Goal: Task Accomplishment & Management: Use online tool/utility

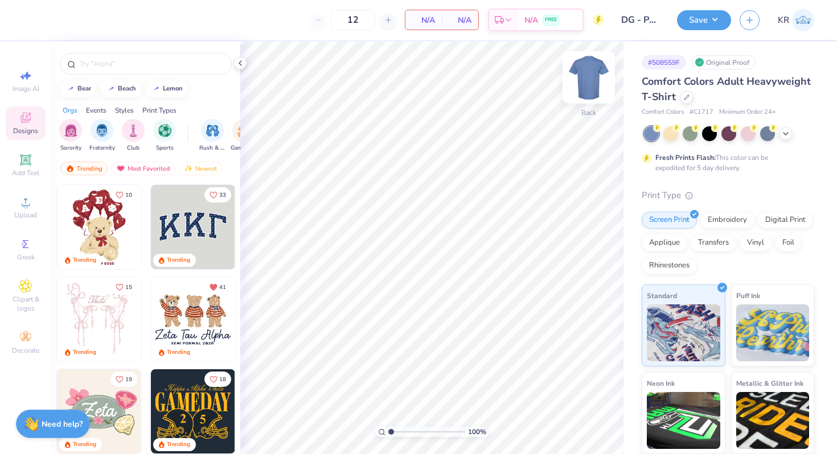
click at [597, 88] on img at bounding box center [589, 78] width 46 height 46
click at [144, 72] on div at bounding box center [146, 64] width 172 height 22
click at [141, 71] on div at bounding box center [146, 64] width 172 height 22
click at [136, 67] on input "text" at bounding box center [152, 63] width 146 height 11
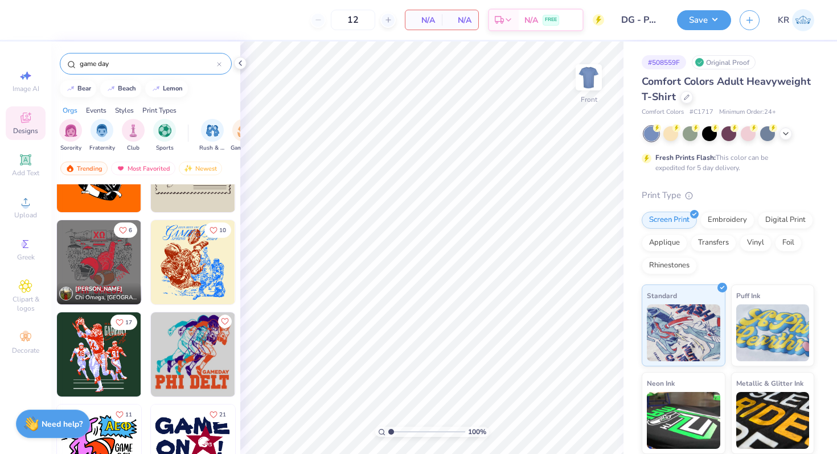
scroll to position [1167, 0]
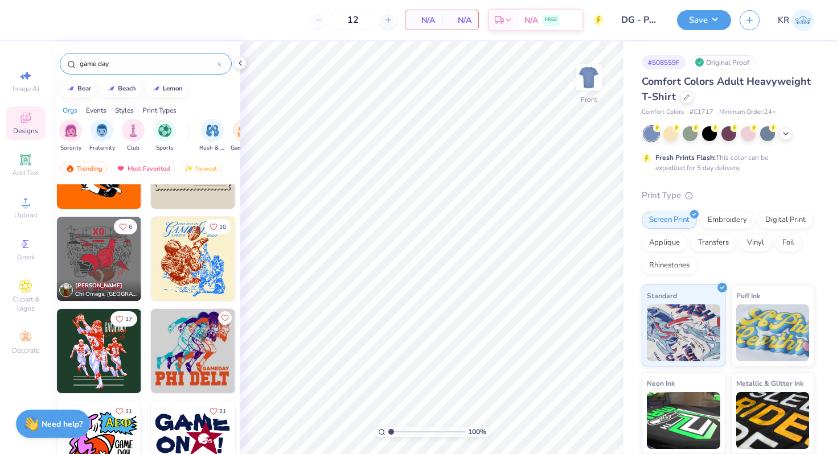
type input "game day"
click at [114, 260] on div at bounding box center [14, 259] width 253 height 84
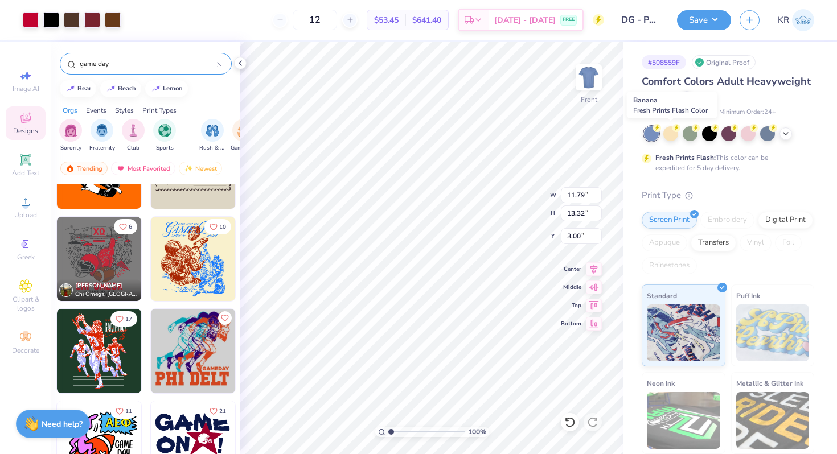
click at [671, 134] on div at bounding box center [670, 133] width 15 height 15
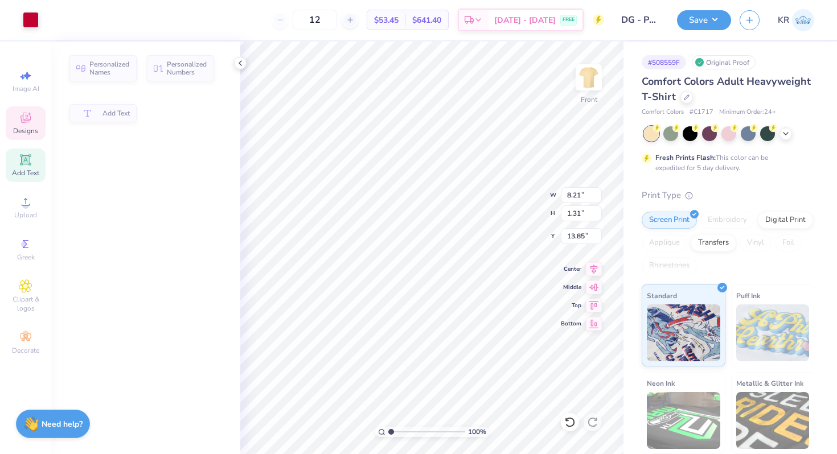
type input "8.21"
type input "1.31"
type input "13.85"
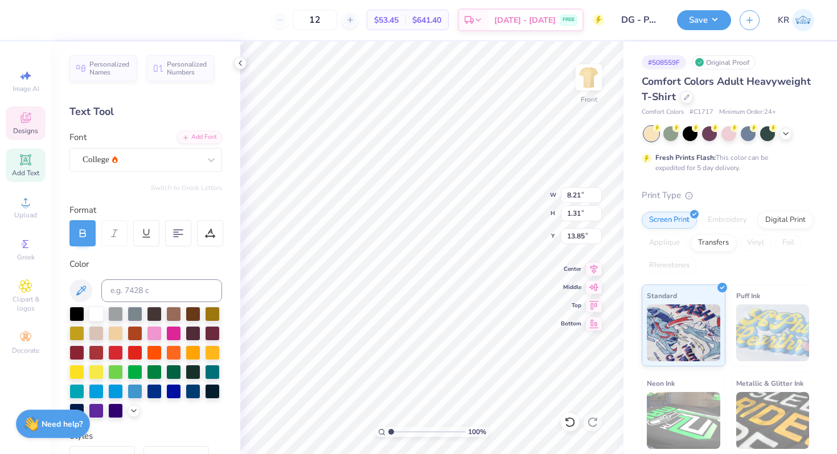
scroll to position [0, 0]
type textarea "DELTA GAMMA"
type input "11.18"
type input "1.15"
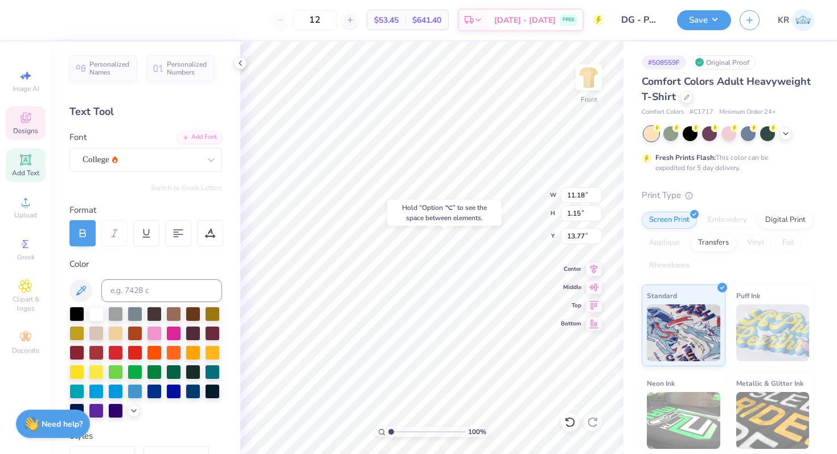
type input "13.75"
type input "15.17"
type textarea "2025"
type textarea "VT"
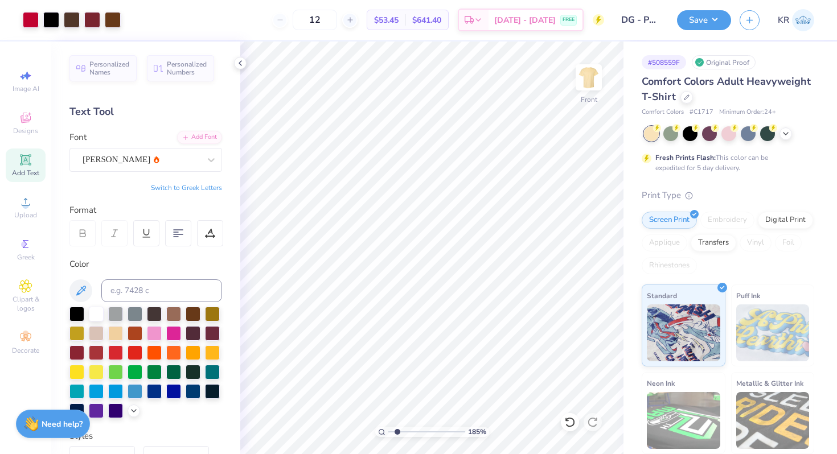
type input "1.85"
click at [397, 428] on input "range" at bounding box center [426, 432] width 77 height 10
click at [55, 19] on div at bounding box center [51, 19] width 16 height 16
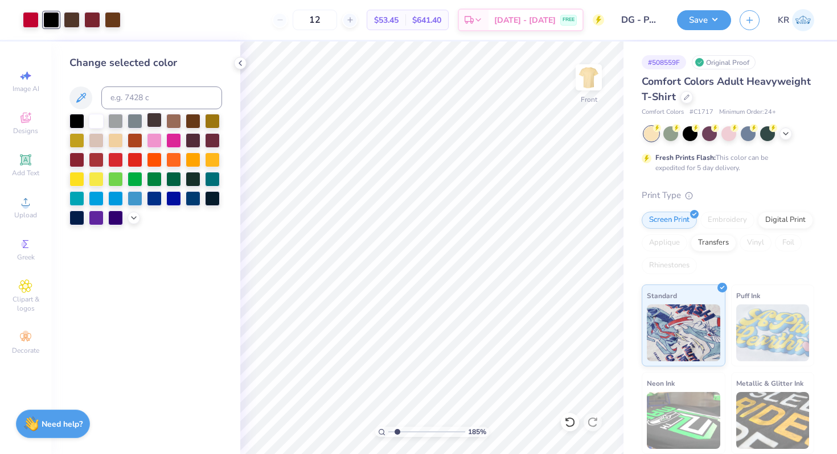
click at [158, 120] on div at bounding box center [154, 120] width 15 height 15
click at [191, 142] on div at bounding box center [193, 139] width 15 height 15
click at [133, 217] on icon at bounding box center [133, 216] width 9 height 9
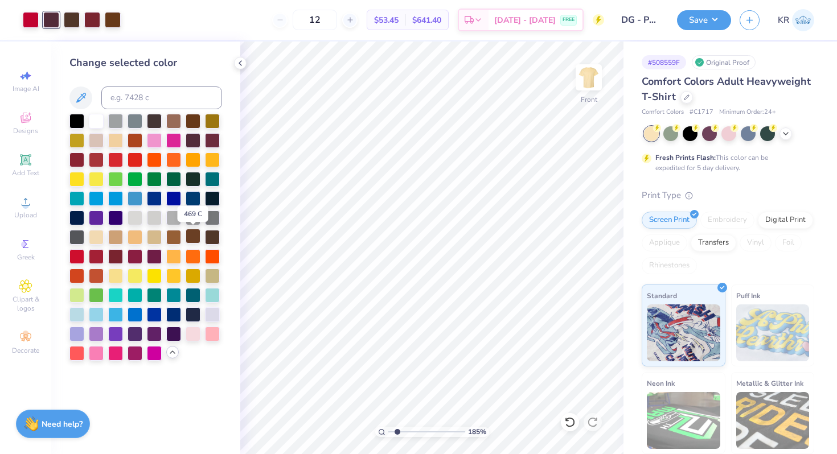
click at [196, 236] on div at bounding box center [193, 236] width 15 height 15
click at [56, 21] on div at bounding box center [51, 20] width 16 height 16
click at [117, 92] on input at bounding box center [161, 98] width 121 height 23
type input "476"
drag, startPoint x: 399, startPoint y: 432, endPoint x: 383, endPoint y: 432, distance: 16.5
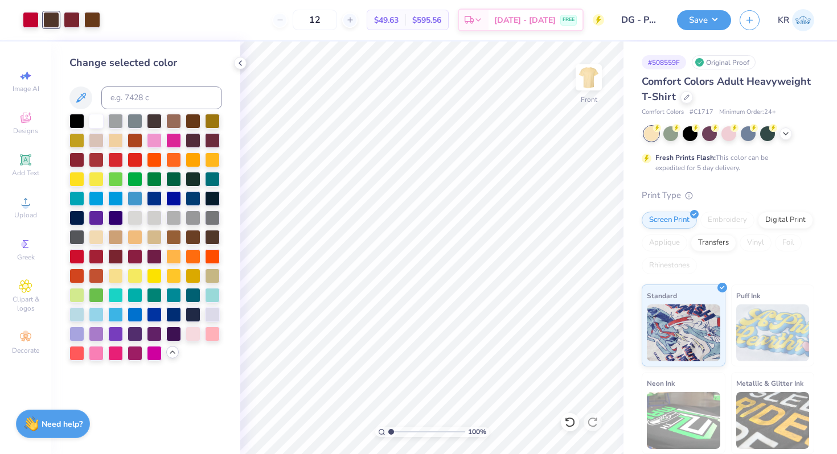
type input "1"
click at [388, 432] on input "range" at bounding box center [426, 432] width 77 height 10
click at [31, 22] on div at bounding box center [31, 19] width 16 height 16
click at [128, 99] on input at bounding box center [161, 98] width 121 height 23
type input "208"
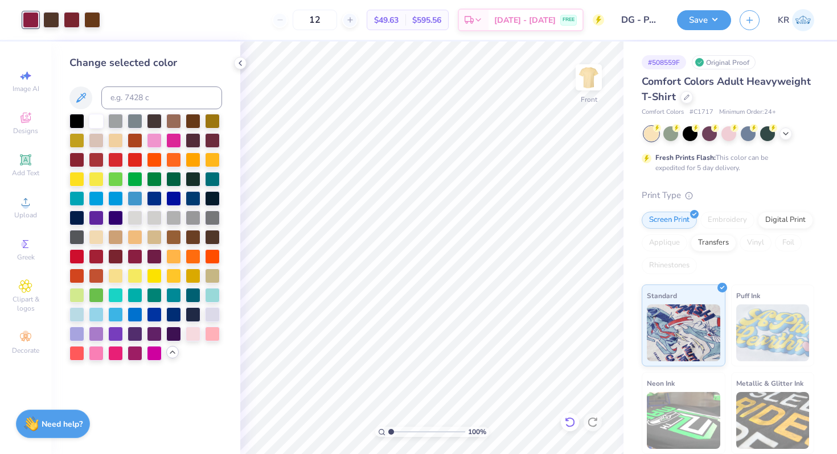
click at [568, 426] on icon at bounding box center [570, 422] width 10 height 10
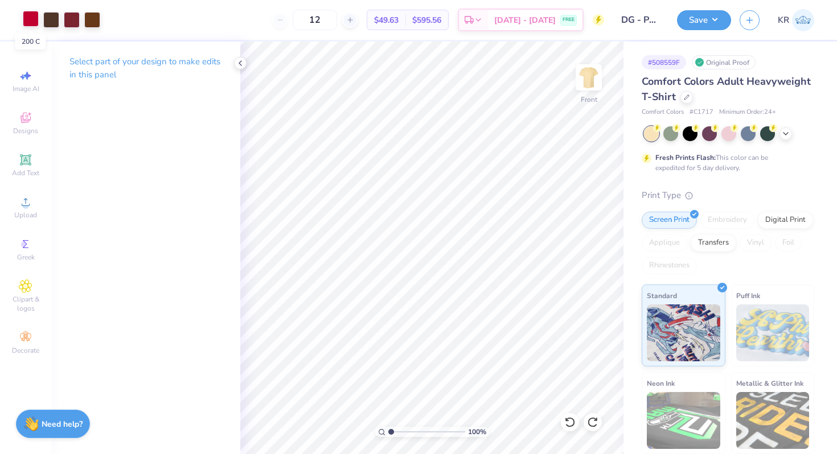
click at [31, 21] on div at bounding box center [31, 19] width 16 height 16
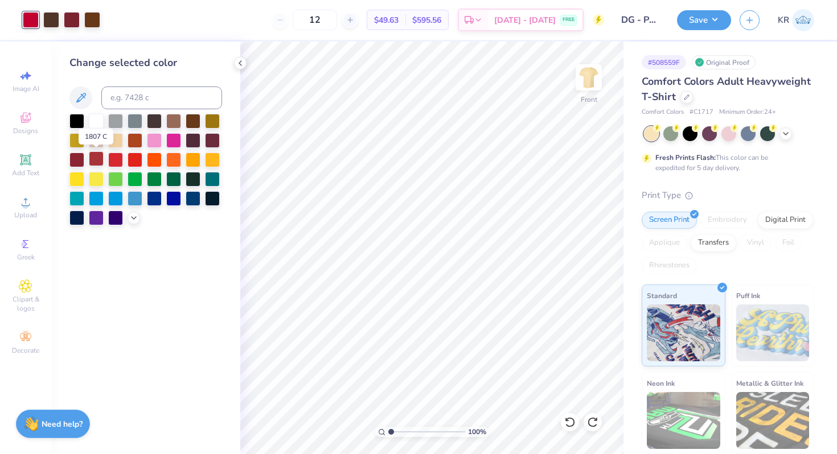
click at [91, 159] on div at bounding box center [96, 158] width 15 height 15
click at [132, 219] on icon at bounding box center [133, 216] width 9 height 9
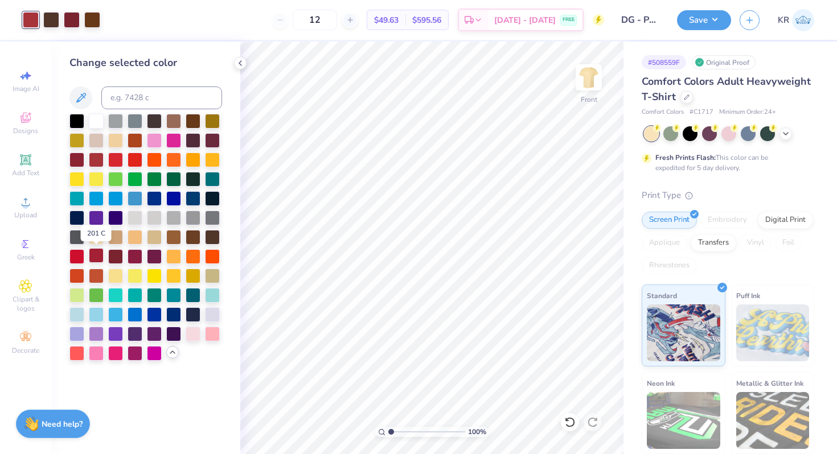
click at [97, 258] on div at bounding box center [96, 255] width 15 height 15
click at [173, 351] on polyline at bounding box center [172, 352] width 5 height 2
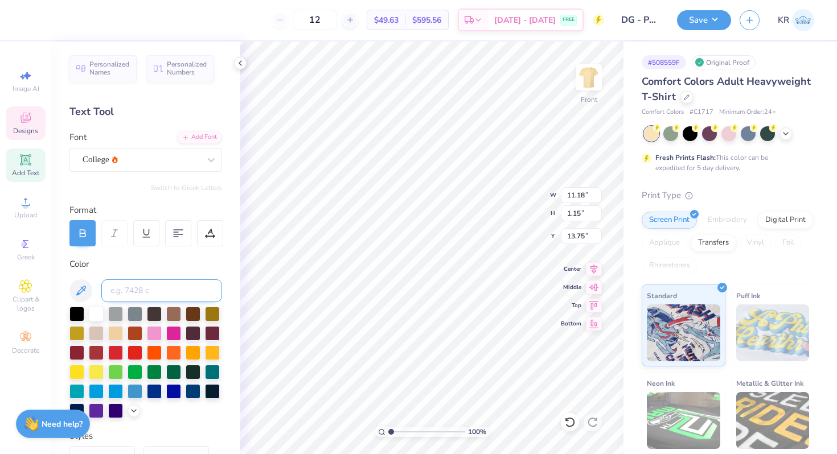
click at [129, 291] on input at bounding box center [161, 291] width 121 height 23
type input "208"
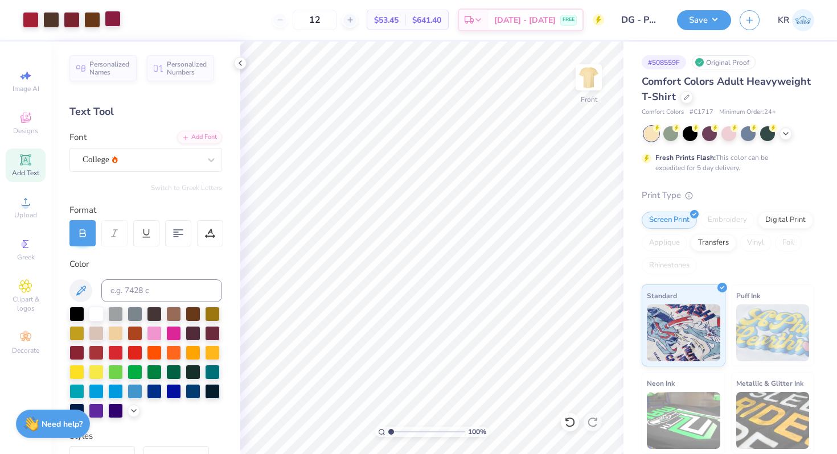
click at [112, 23] on div at bounding box center [113, 19] width 16 height 16
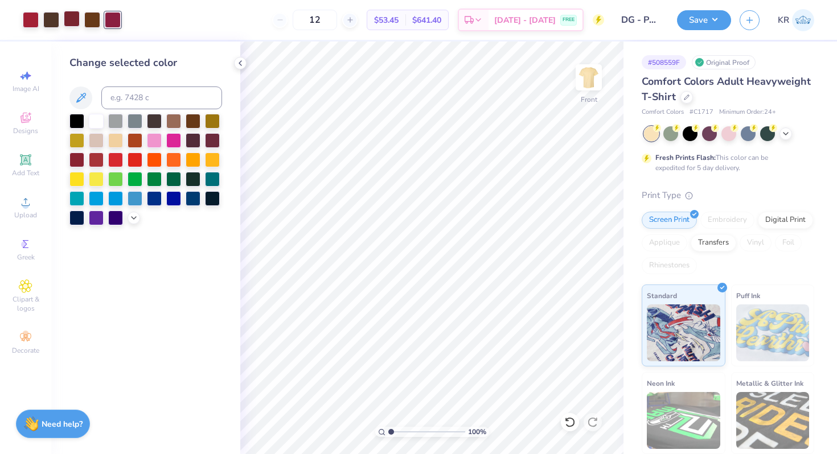
click at [69, 21] on div at bounding box center [72, 19] width 16 height 16
click at [122, 96] on input at bounding box center [161, 98] width 121 height 23
type input "208"
click at [568, 425] on icon at bounding box center [569, 422] width 11 height 11
click at [239, 65] on icon at bounding box center [240, 63] width 9 height 9
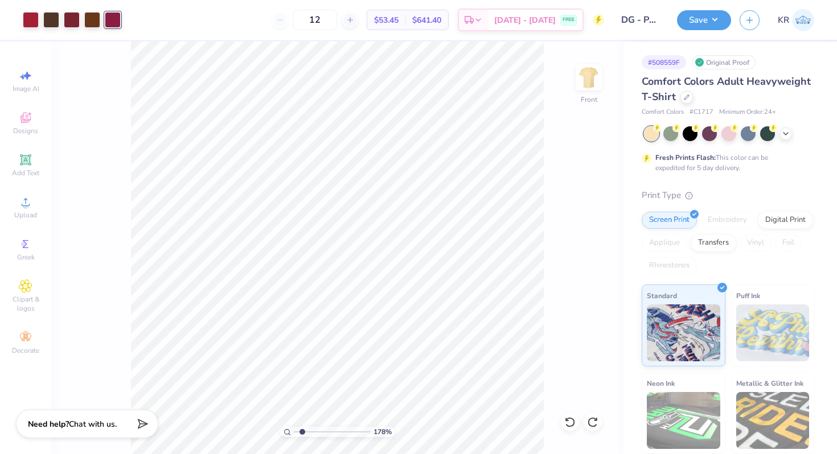
drag, startPoint x: 296, startPoint y: 431, endPoint x: 302, endPoint y: 432, distance: 5.8
click at [302, 432] on input "range" at bounding box center [332, 432] width 77 height 10
drag, startPoint x: 301, startPoint y: 434, endPoint x: 282, endPoint y: 430, distance: 19.2
type input "1"
click at [294, 430] on input "range" at bounding box center [332, 432] width 77 height 10
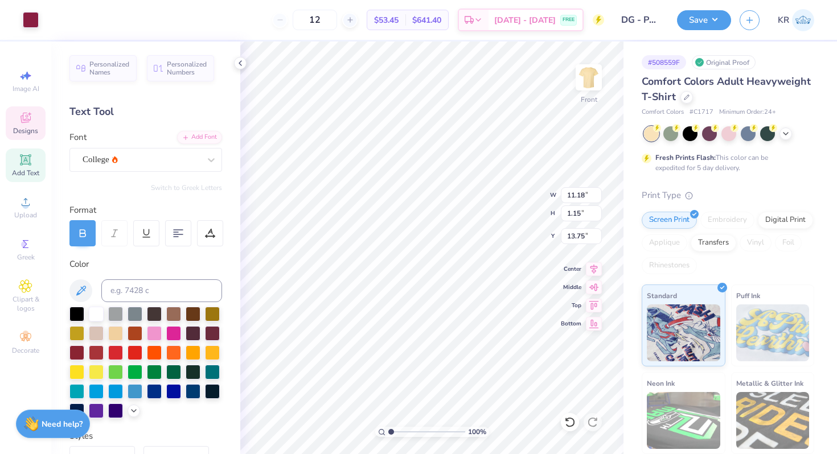
type input "16.96"
click at [110, 141] on div "[GEOGRAPHIC_DATA]" at bounding box center [145, 151] width 153 height 41
click at [112, 153] on div at bounding box center [141, 159] width 117 height 15
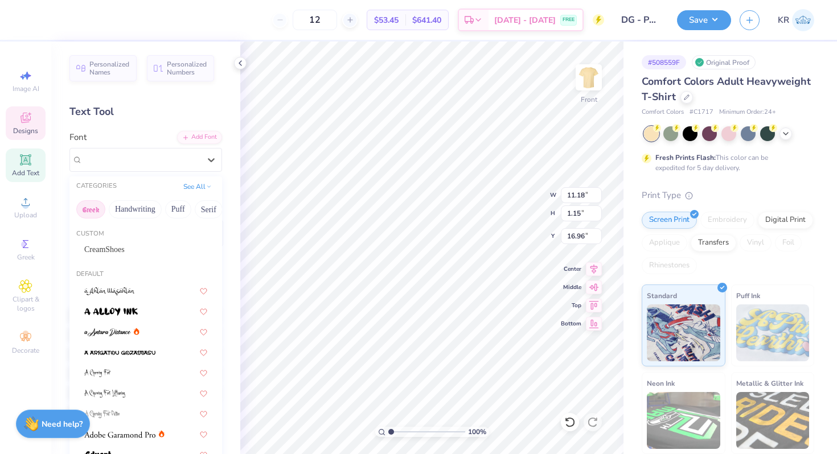
click at [94, 207] on button "Greek" at bounding box center [90, 209] width 29 height 18
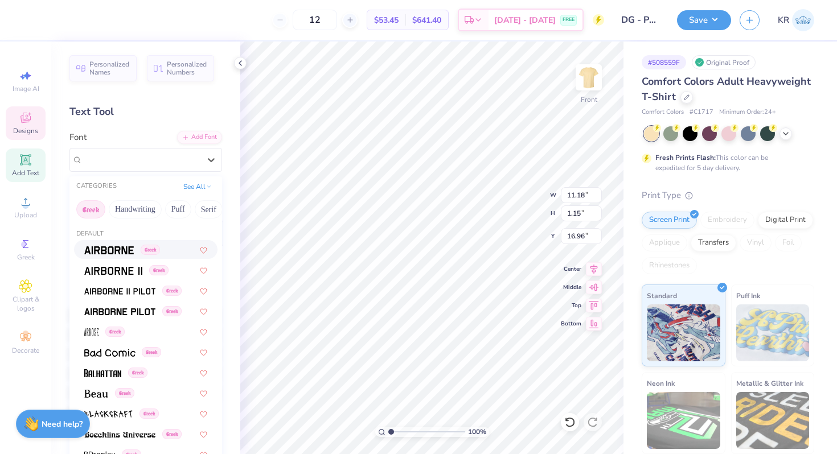
click at [122, 255] on span at bounding box center [109, 250] width 50 height 12
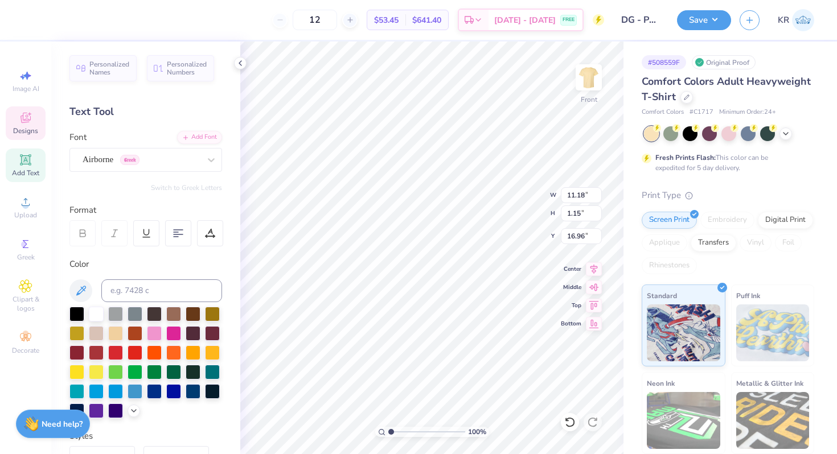
scroll to position [0, 2]
type textarea "DG"
click at [186, 187] on button "Switch to Greek Letters" at bounding box center [186, 187] width 71 height 9
type input "1.94"
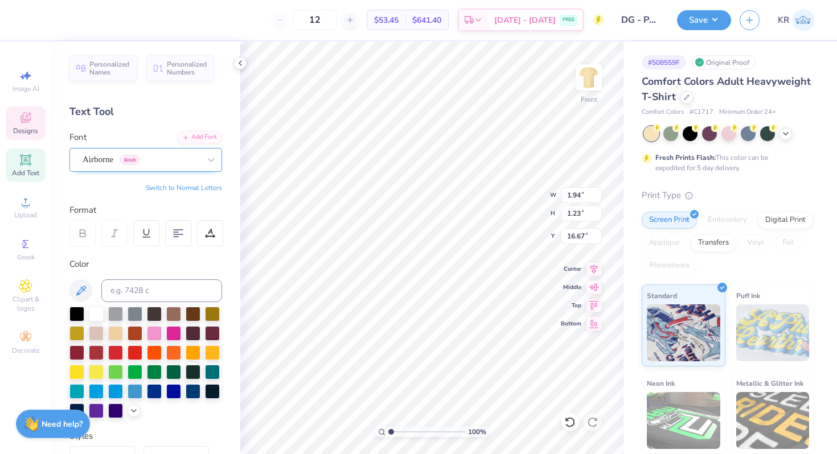
click at [167, 157] on div "Airborne Greek" at bounding box center [141, 160] width 120 height 18
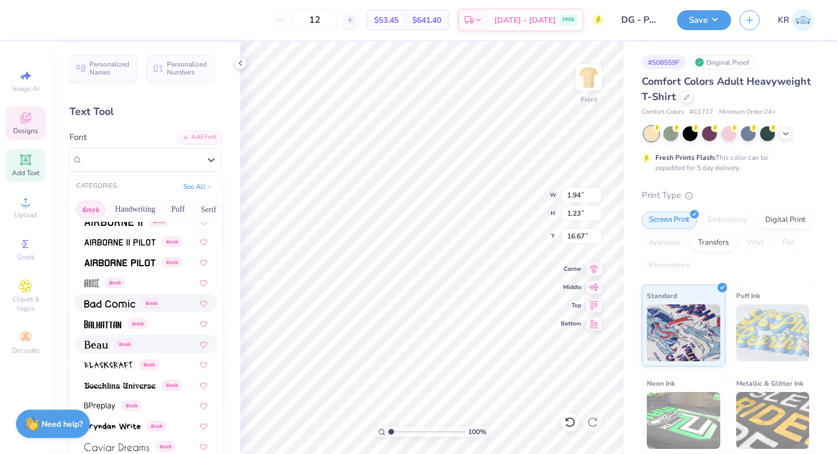
scroll to position [59, 0]
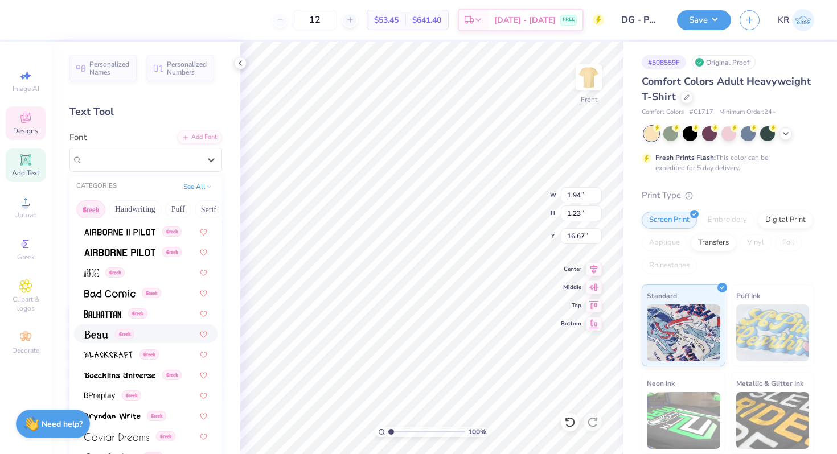
click at [99, 335] on img at bounding box center [96, 335] width 24 height 8
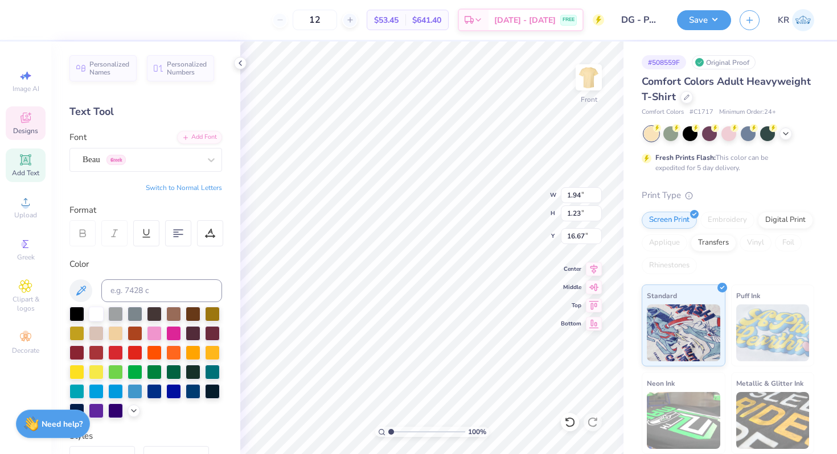
type input "1.83"
type input "1.17"
type input "16.70"
click at [142, 159] on div "Beau Greek" at bounding box center [141, 160] width 120 height 18
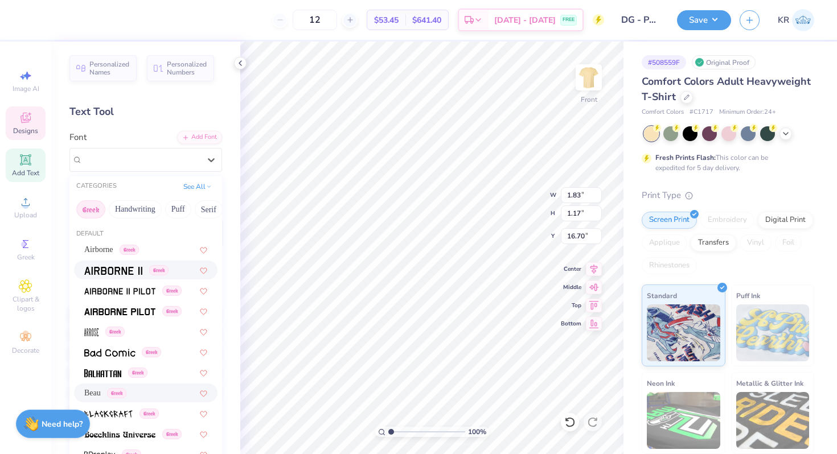
click at [126, 267] on span at bounding box center [113, 270] width 58 height 12
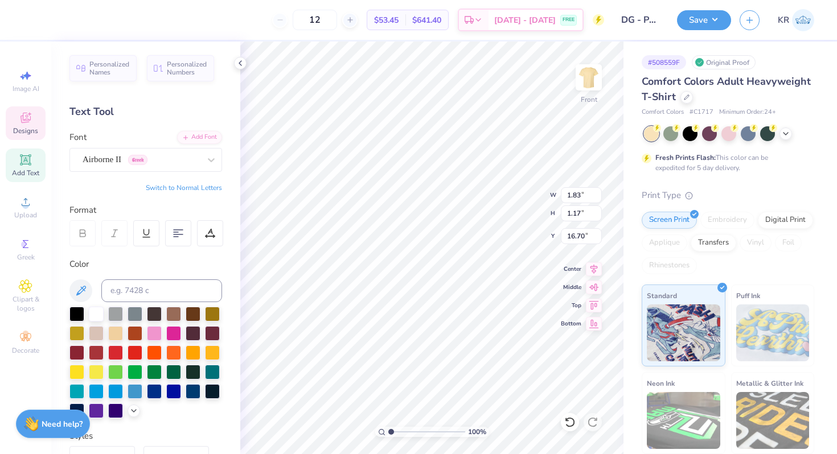
type input "1.88"
type input "1.23"
type input "16.67"
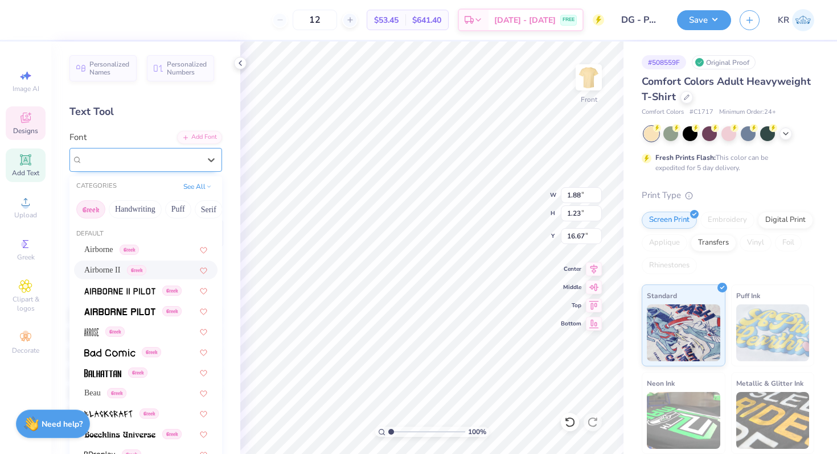
click at [159, 167] on div "Airborne II Greek" at bounding box center [141, 160] width 120 height 18
click at [138, 310] on img at bounding box center [119, 312] width 71 height 8
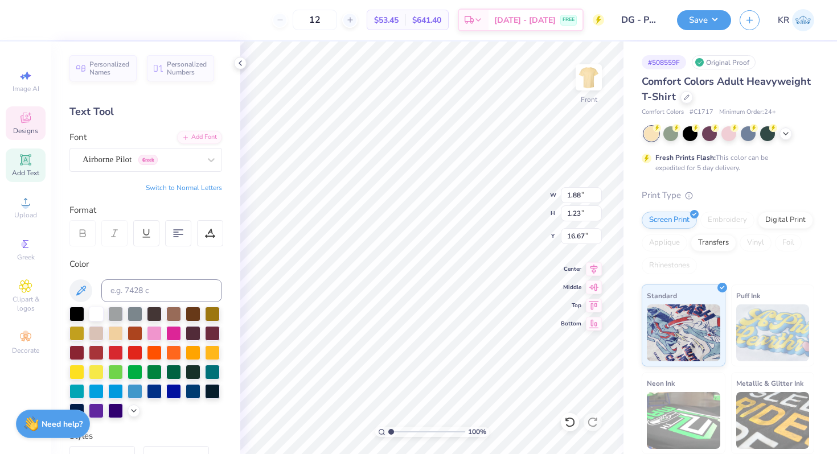
type input "1.94"
type input "4.36"
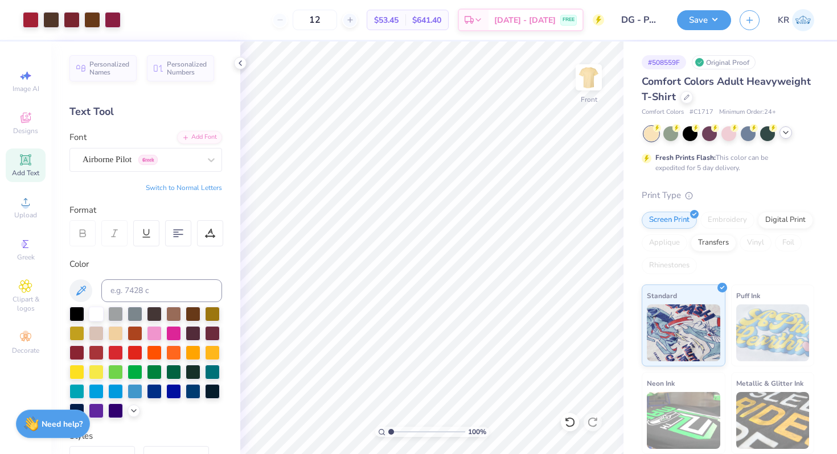
click at [788, 133] on icon at bounding box center [785, 132] width 9 height 9
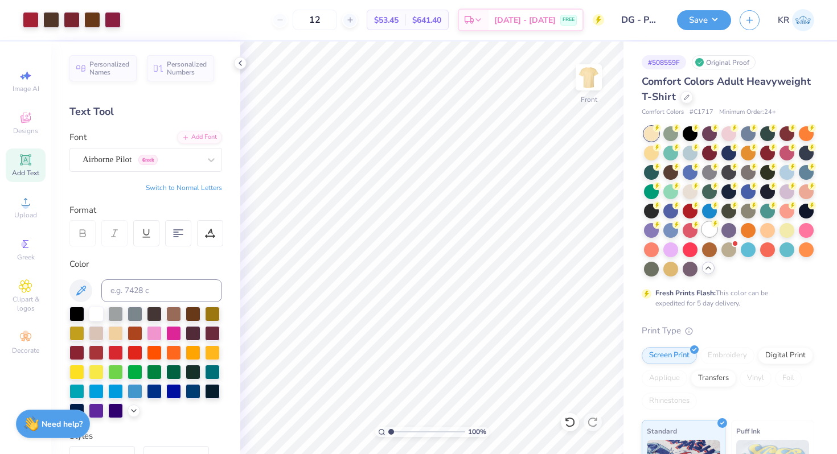
click at [715, 230] on div at bounding box center [709, 229] width 15 height 15
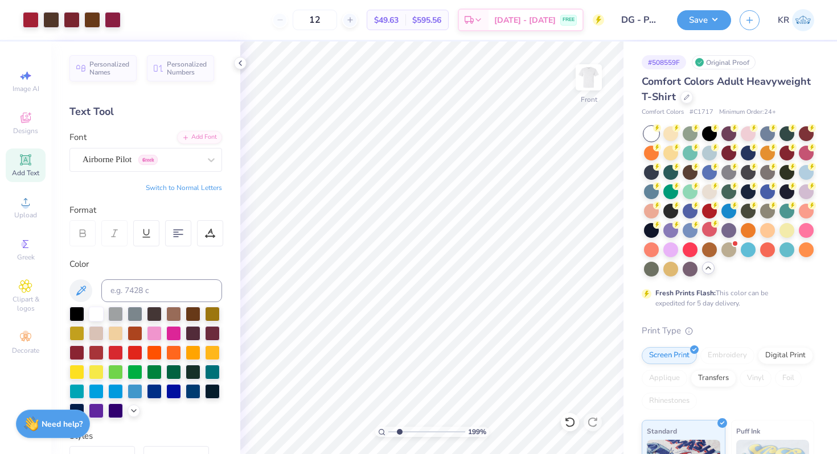
drag, startPoint x: 390, startPoint y: 433, endPoint x: 399, endPoint y: 433, distance: 9.1
click at [399, 433] on input "range" at bounding box center [426, 432] width 77 height 10
drag, startPoint x: 388, startPoint y: 432, endPoint x: 383, endPoint y: 430, distance: 5.9
type input "1"
click at [388, 430] on input "range" at bounding box center [426, 432] width 77 height 10
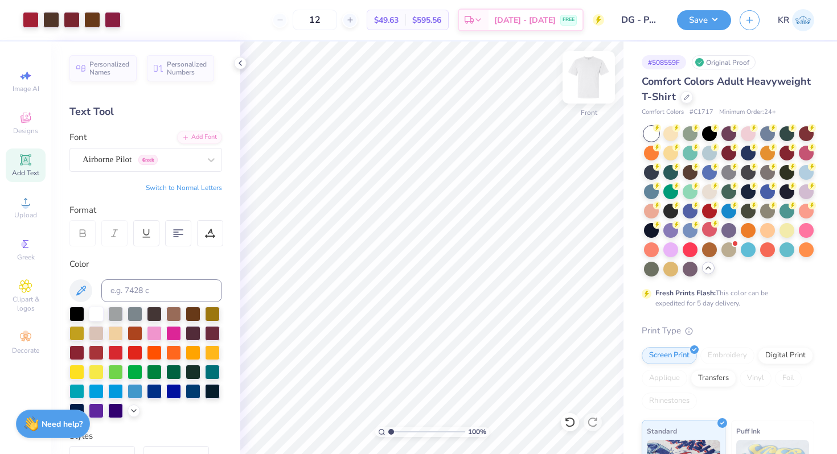
click at [581, 85] on img at bounding box center [589, 78] width 46 height 46
click at [24, 127] on span "Designs" at bounding box center [25, 130] width 25 height 9
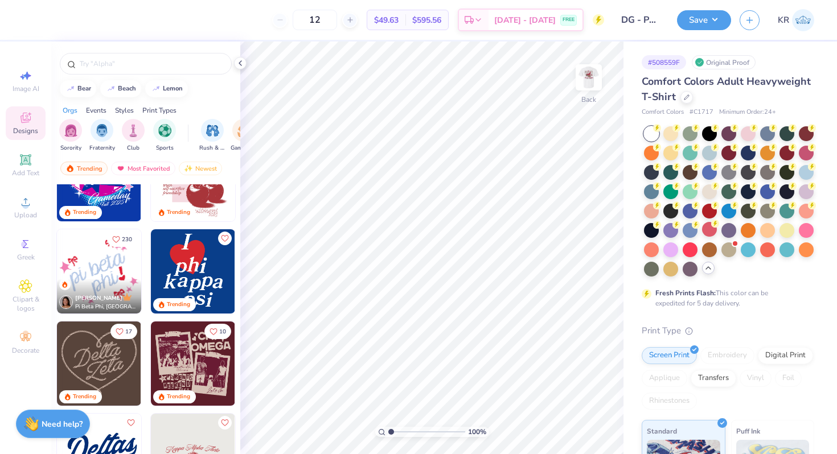
scroll to position [769, 0]
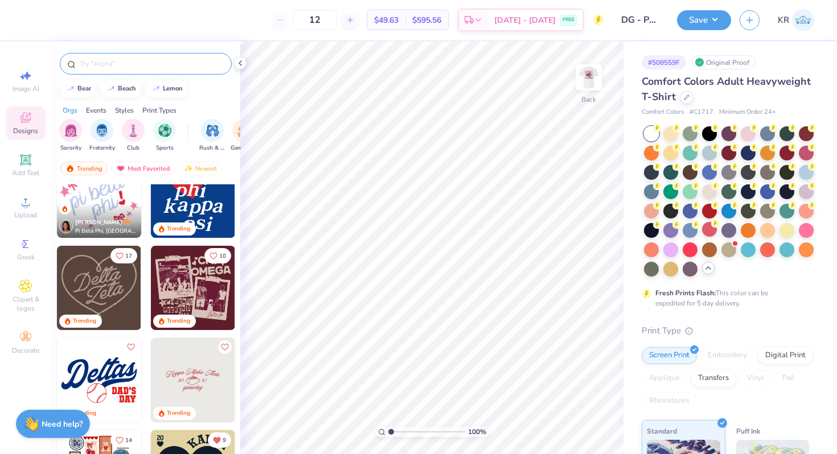
click at [122, 57] on div at bounding box center [146, 64] width 172 height 22
click at [122, 63] on input "text" at bounding box center [152, 63] width 146 height 11
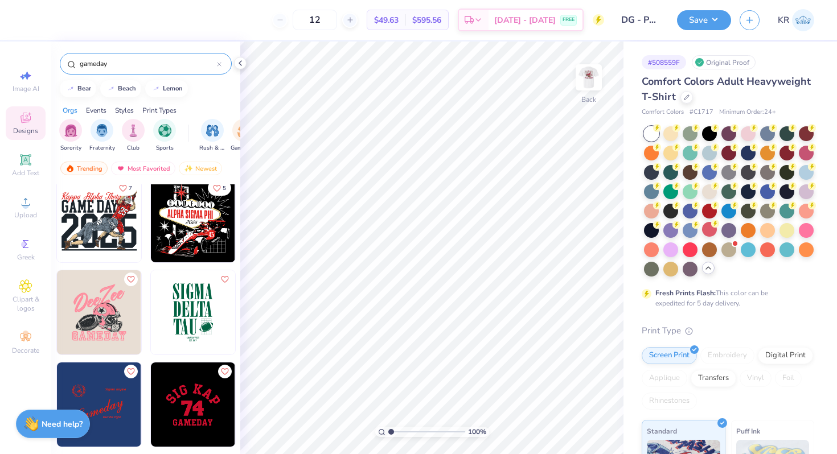
scroll to position [452, 0]
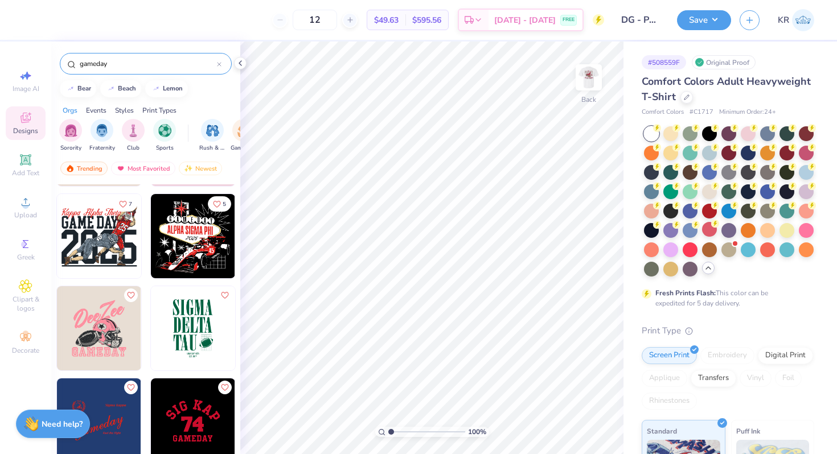
type input "gameday"
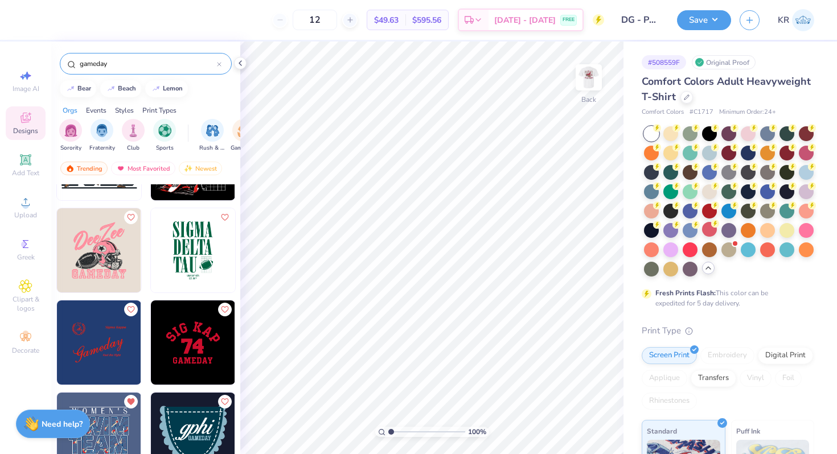
scroll to position [528, 0]
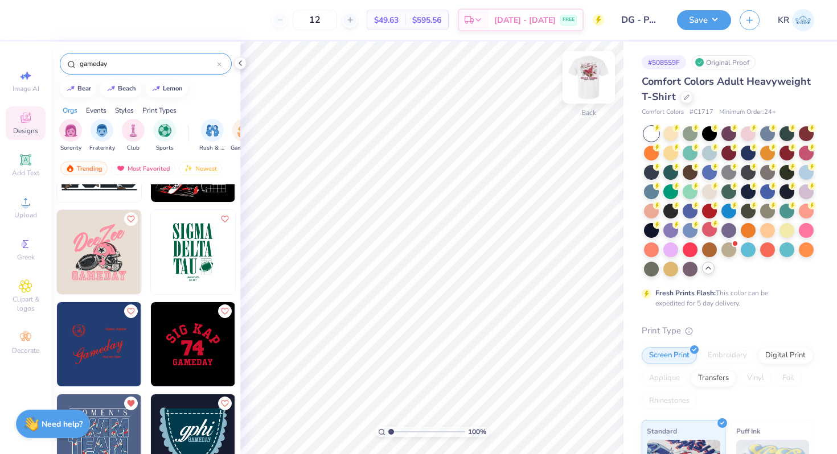
click at [593, 92] on img at bounding box center [589, 78] width 46 height 46
click at [593, 89] on img at bounding box center [588, 77] width 23 height 23
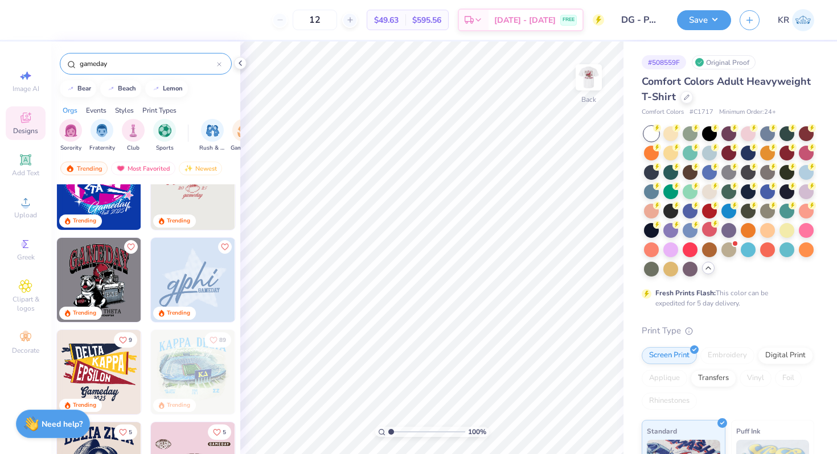
scroll to position [132, 0]
click at [202, 284] on img at bounding box center [193, 279] width 84 height 84
click at [669, 173] on div at bounding box center [670, 171] width 15 height 15
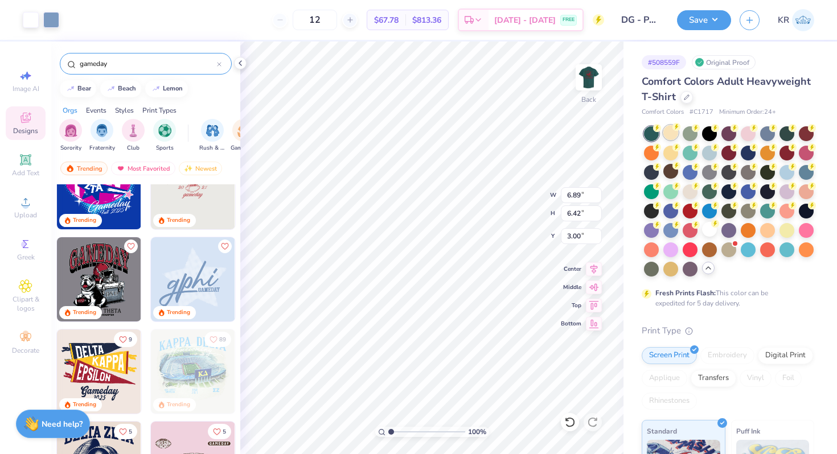
click at [671, 134] on div at bounding box center [670, 132] width 15 height 15
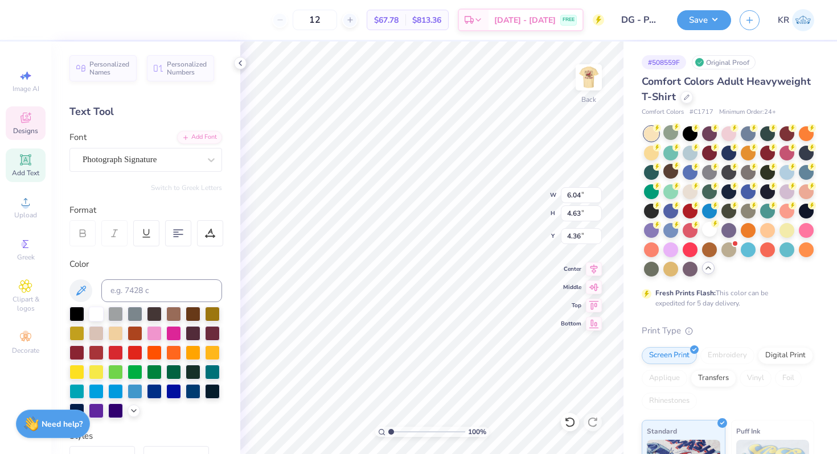
type textarea "Delta"
type input "5.62"
type input "2.28"
type input "7.50"
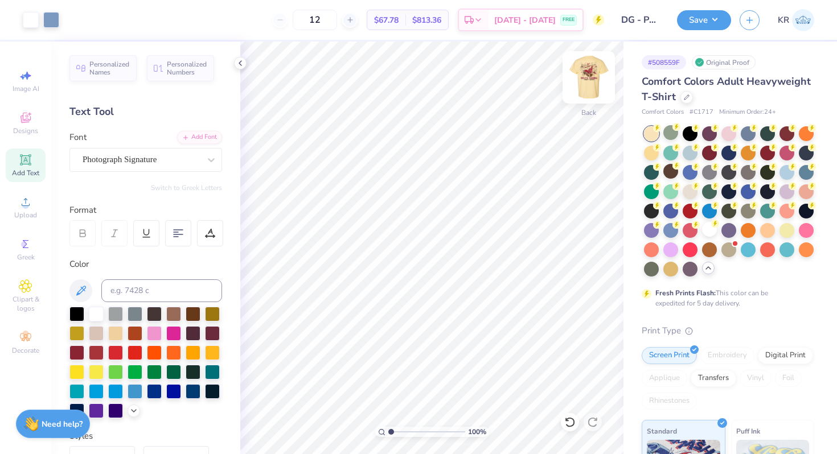
click at [589, 102] on div "Back" at bounding box center [589, 84] width 26 height 40
click at [589, 91] on div at bounding box center [589, 77] width 26 height 26
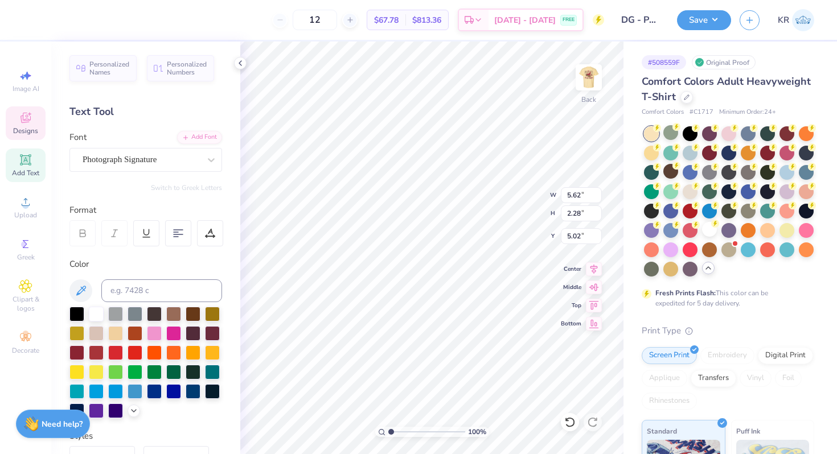
type input "5.02"
type textarea "Delta Gamma"
click at [55, 21] on div at bounding box center [51, 19] width 16 height 16
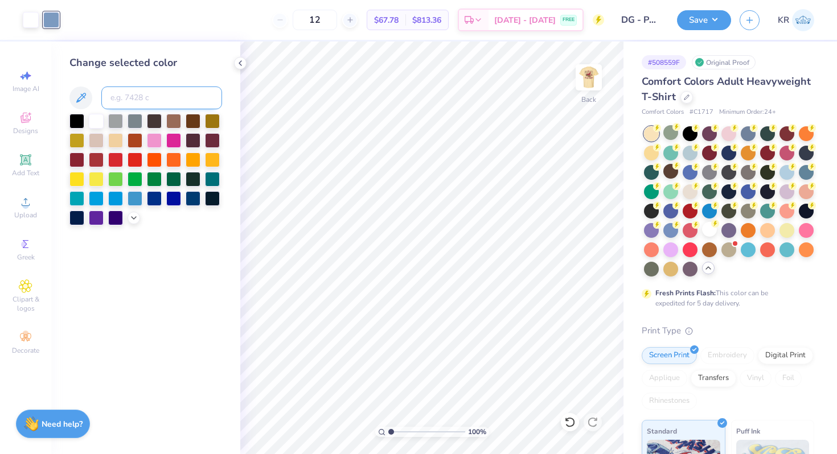
click at [124, 102] on input at bounding box center [161, 98] width 121 height 23
type input "208"
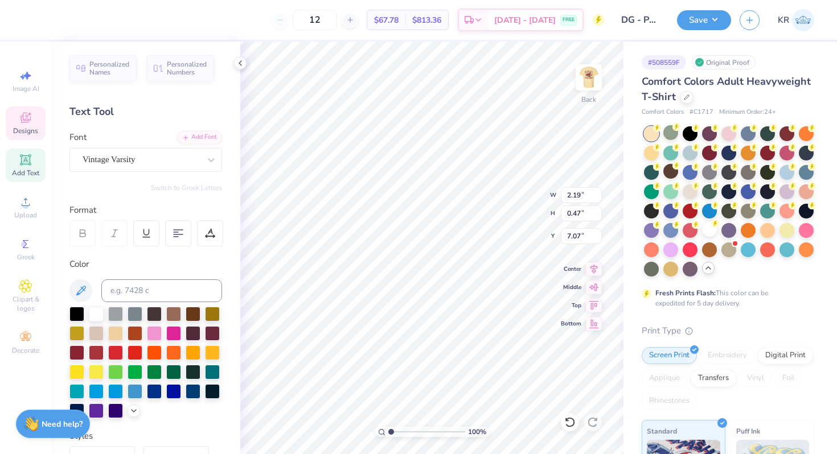
scroll to position [0, 3]
type textarea "Parent's WeekenD"
type input "4.55"
type input "6.30"
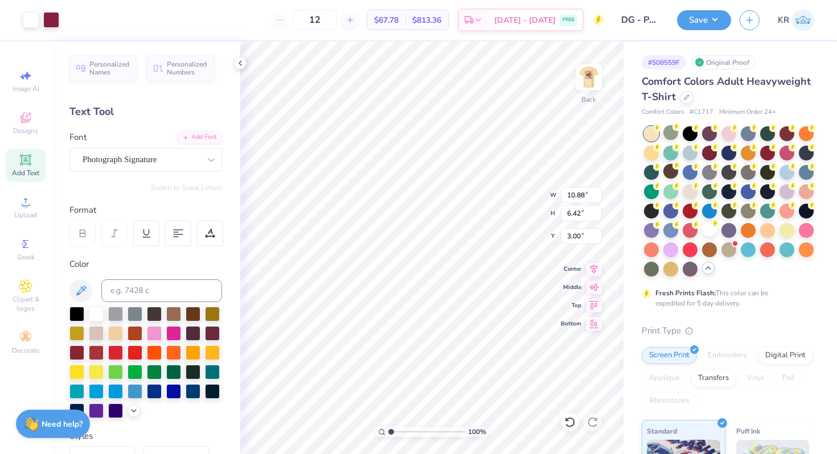
type input "3.72"
type input "3.00"
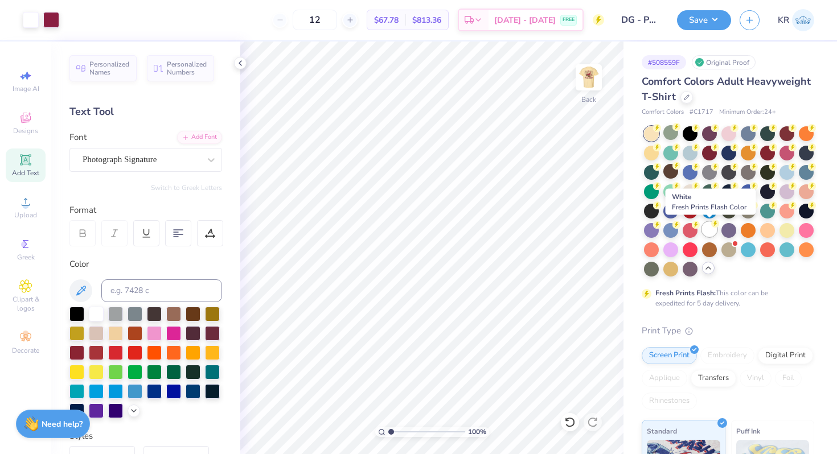
click at [708, 230] on div at bounding box center [709, 229] width 15 height 15
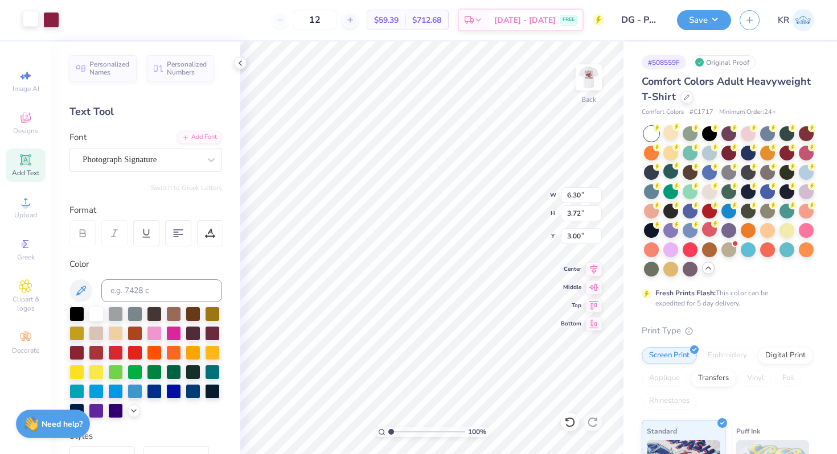
click at [28, 23] on div at bounding box center [31, 19] width 16 height 16
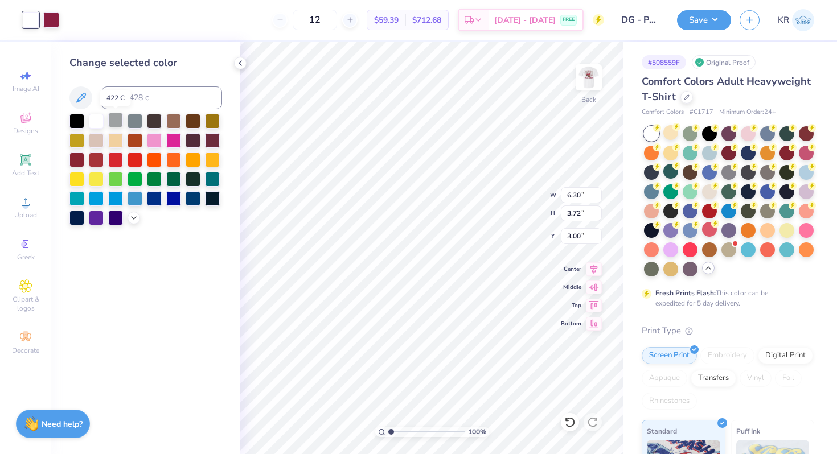
click at [110, 125] on div at bounding box center [115, 120] width 15 height 15
click at [133, 217] on polyline at bounding box center [134, 217] width 5 height 2
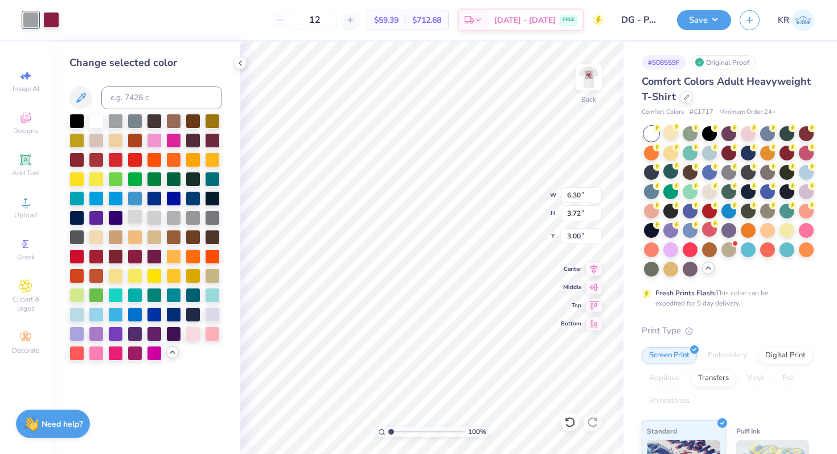
click at [136, 219] on div at bounding box center [135, 217] width 15 height 15
click at [166, 219] on div at bounding box center [173, 217] width 15 height 15
click at [157, 218] on div at bounding box center [154, 217] width 15 height 15
click at [207, 216] on div at bounding box center [212, 217] width 15 height 15
click at [190, 221] on div at bounding box center [193, 217] width 15 height 15
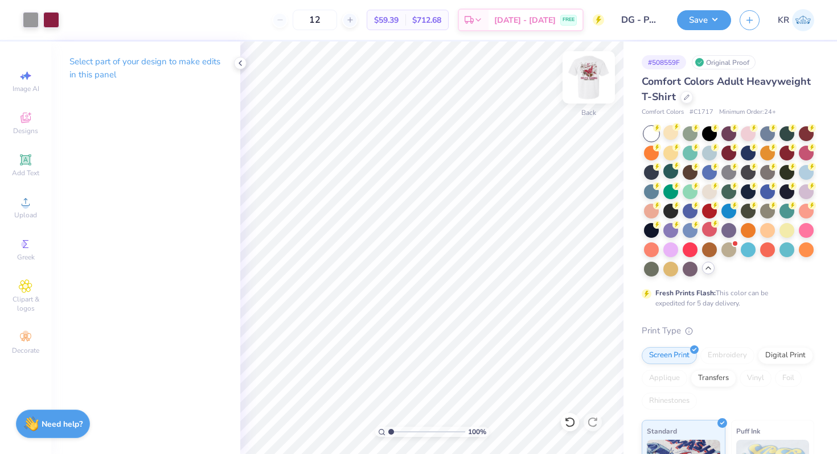
click at [578, 101] on div at bounding box center [589, 77] width 52 height 52
click at [577, 101] on div at bounding box center [589, 77] width 52 height 52
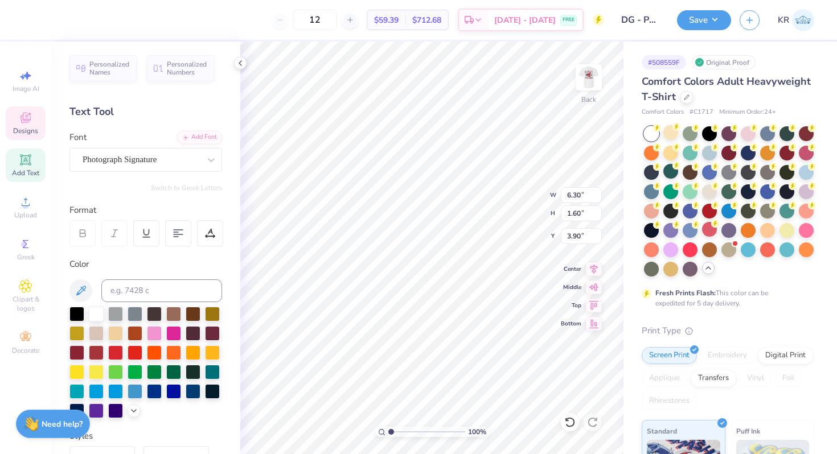
scroll to position [0, 0]
click at [155, 162] on div "Photograph Signature" at bounding box center [141, 160] width 120 height 18
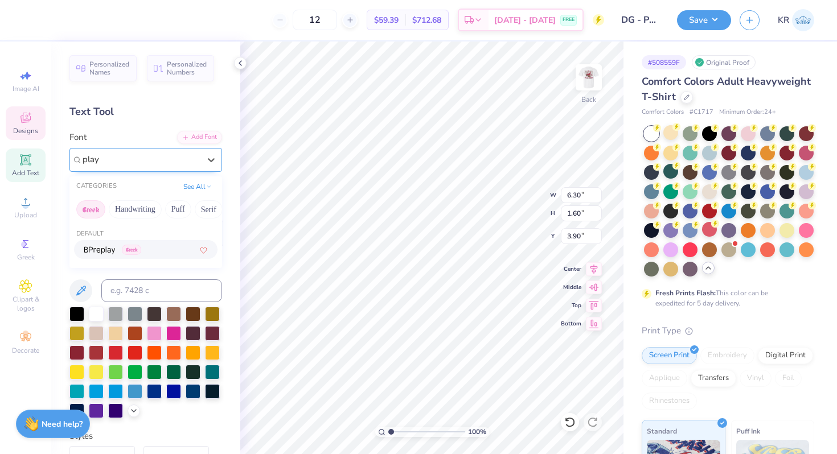
click at [97, 203] on button "Greek" at bounding box center [90, 209] width 29 height 18
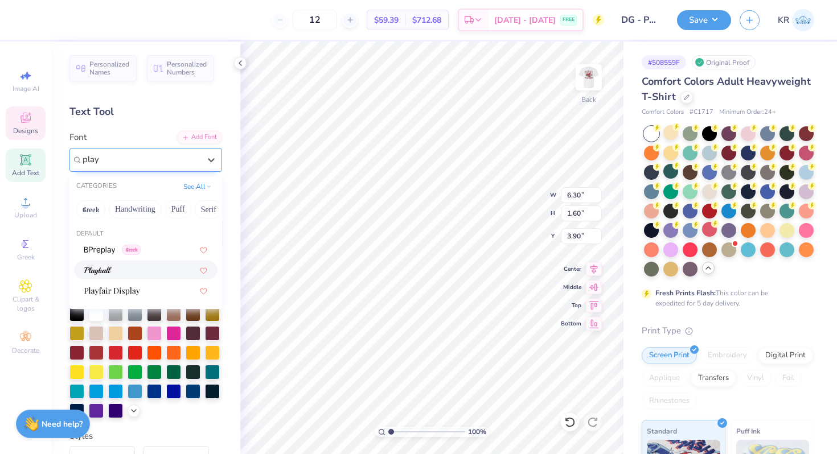
click at [99, 268] on img at bounding box center [97, 271] width 27 height 8
type input "play"
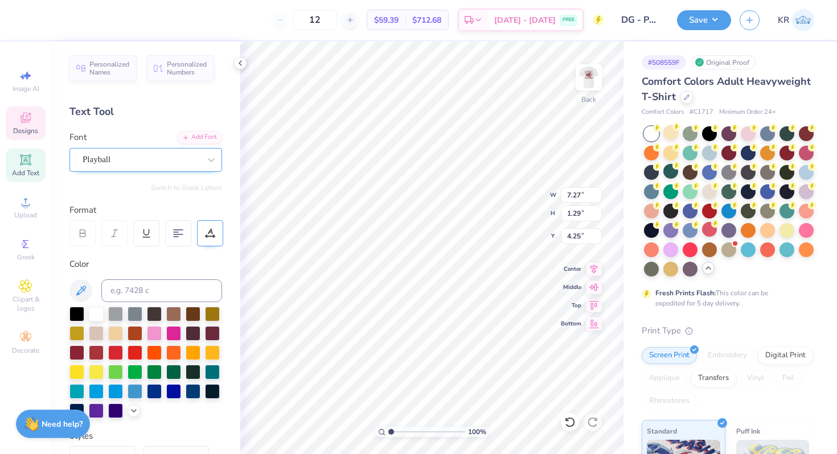
type input "6.19"
type input "1.10"
type input "4.41"
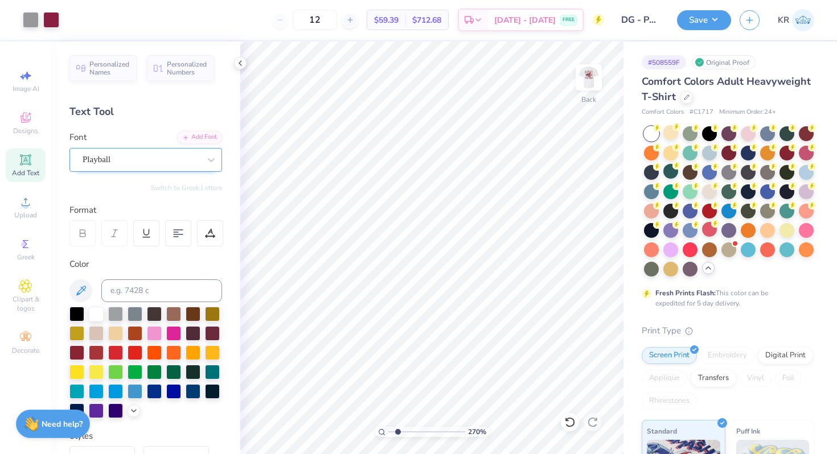
type input "1.27"
click at [393, 428] on input "range" at bounding box center [426, 432] width 77 height 10
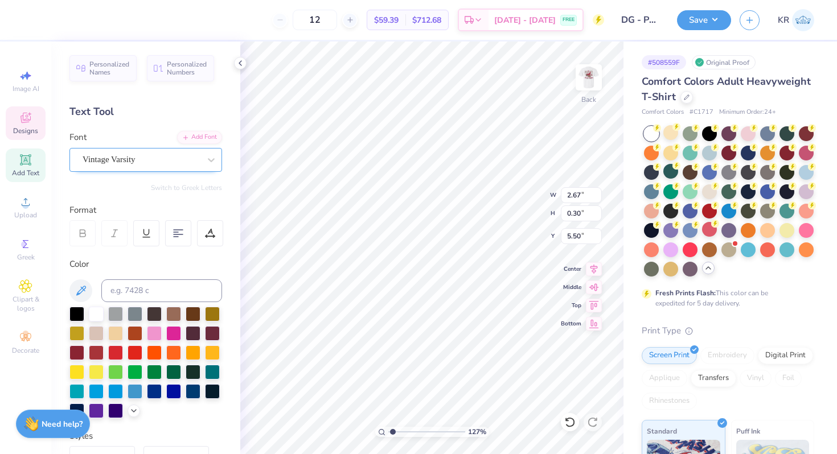
type input "5.35"
drag, startPoint x: 394, startPoint y: 432, endPoint x: 377, endPoint y: 432, distance: 17.1
type input "1"
click at [388, 432] on input "range" at bounding box center [426, 432] width 77 height 10
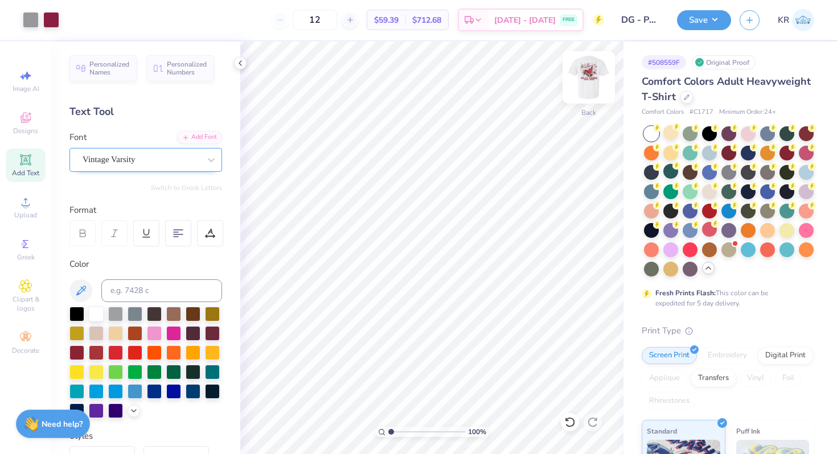
click at [586, 96] on img at bounding box center [589, 78] width 46 height 46
click at [586, 89] on img at bounding box center [588, 77] width 23 height 23
click at [29, 133] on span "Designs" at bounding box center [25, 130] width 25 height 9
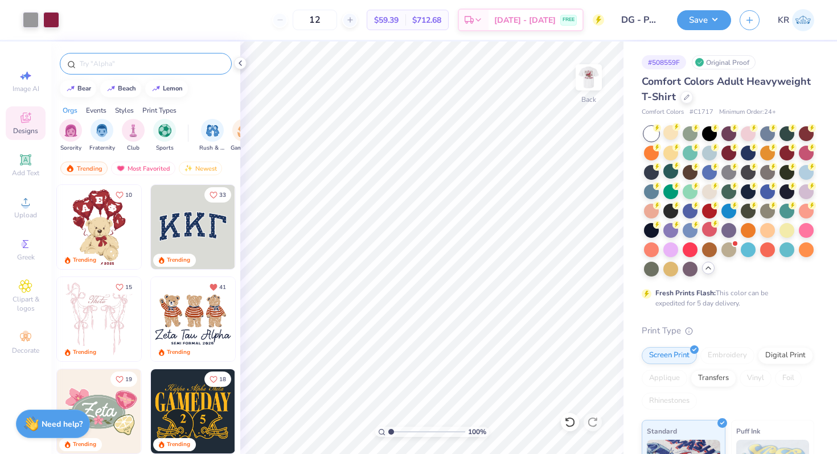
click at [107, 72] on div at bounding box center [146, 64] width 172 height 22
click at [98, 63] on input "text" at bounding box center [152, 63] width 146 height 11
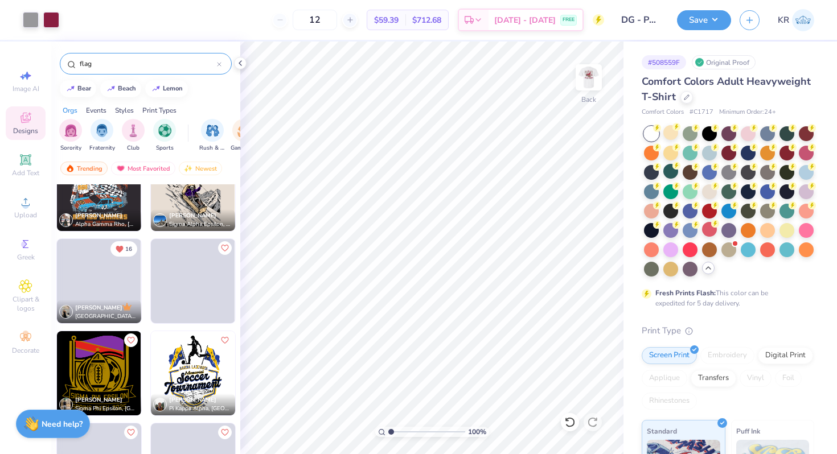
scroll to position [1982, 0]
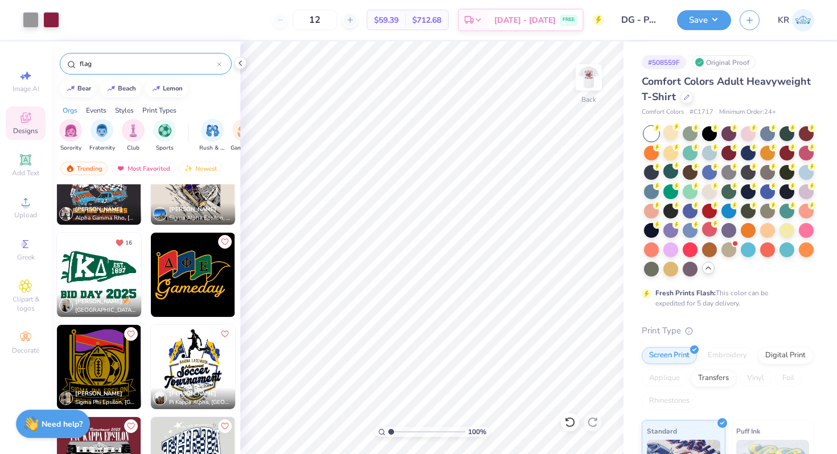
type input "flag"
click at [116, 278] on img at bounding box center [99, 275] width 84 height 84
type input "11.29"
click at [26, 18] on div at bounding box center [31, 19] width 16 height 16
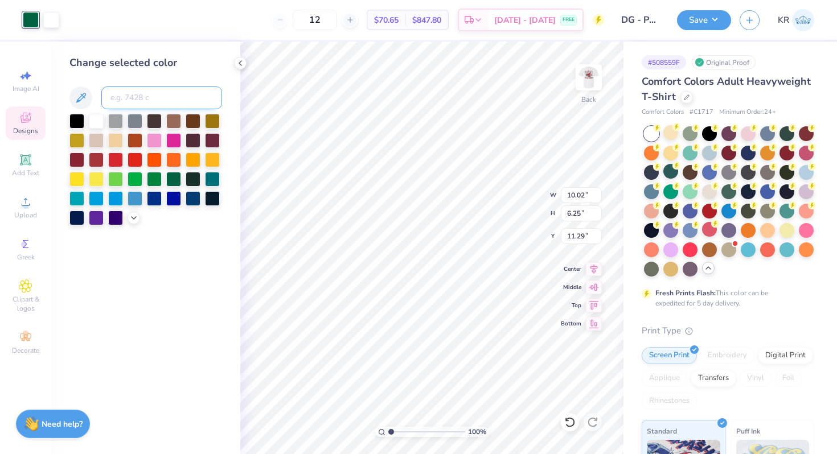
click at [141, 99] on input at bounding box center [161, 98] width 121 height 23
type input "208"
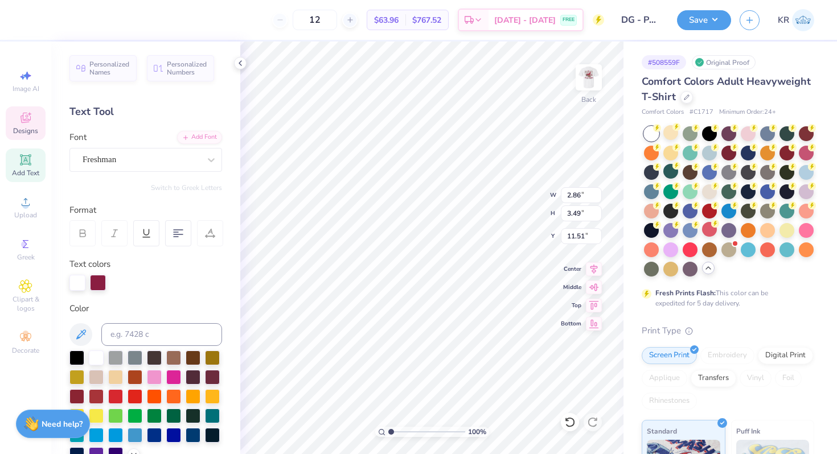
scroll to position [0, 0]
type textarea "D"
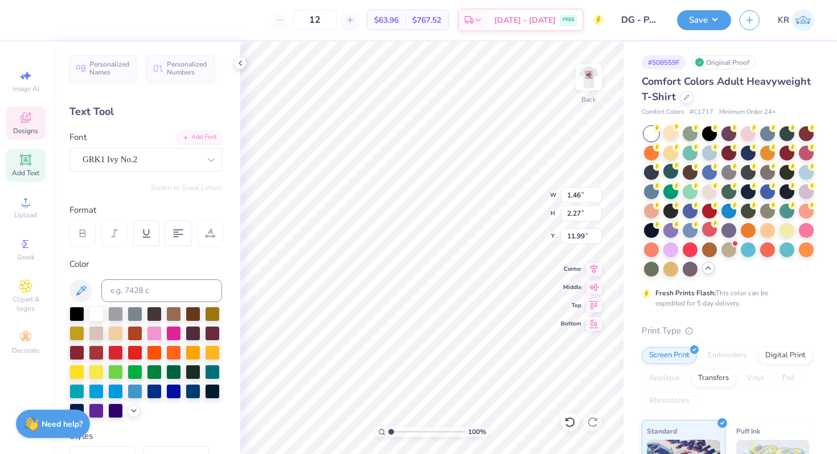
type input "11.99"
type textarea "DG"
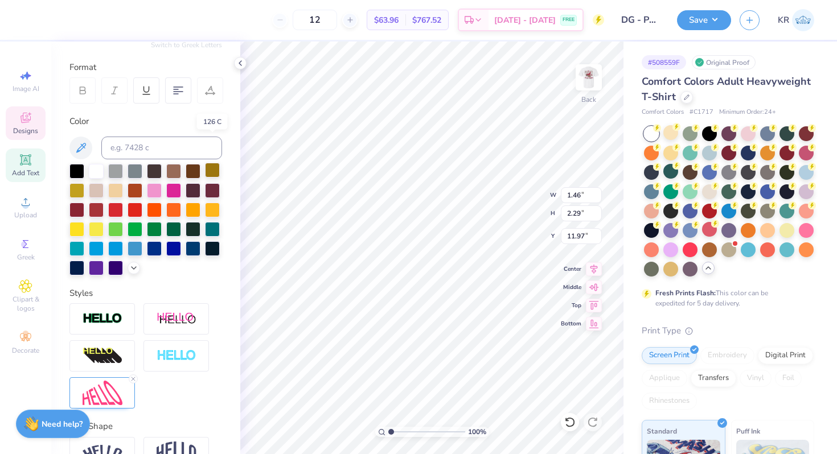
scroll to position [191, 0]
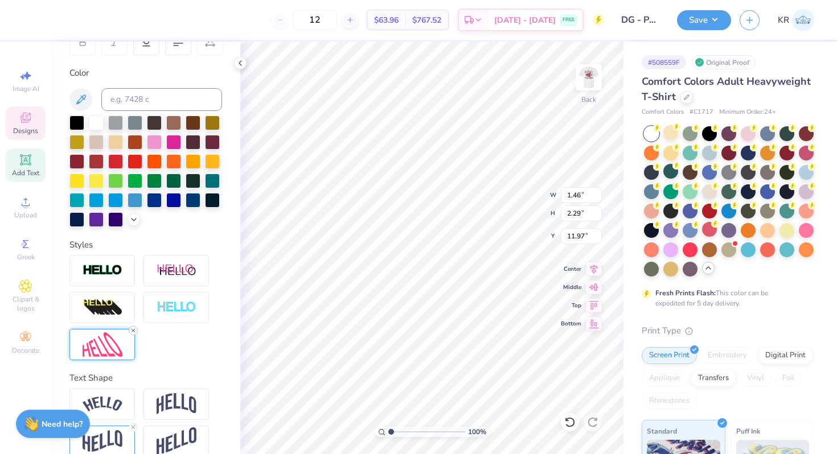
click at [134, 329] on icon at bounding box center [133, 330] width 7 height 7
type input "3.24"
type input "1.84"
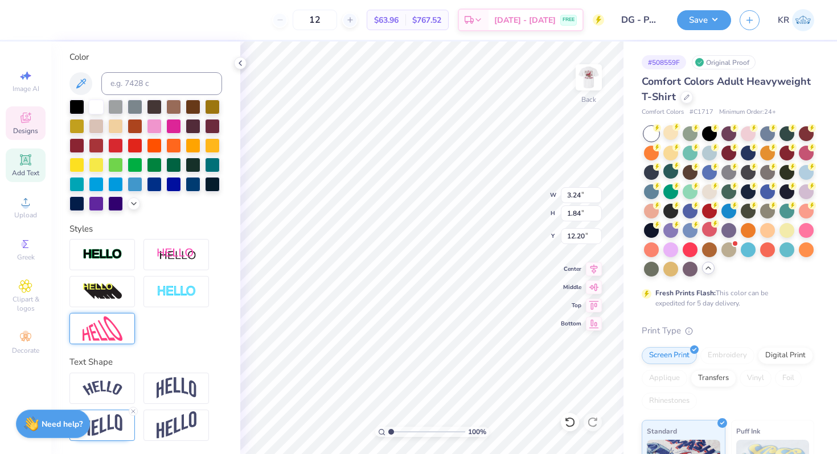
type input "12.50"
type input "1.78"
type input "0.75"
type input "13.47"
type textarea "1873"
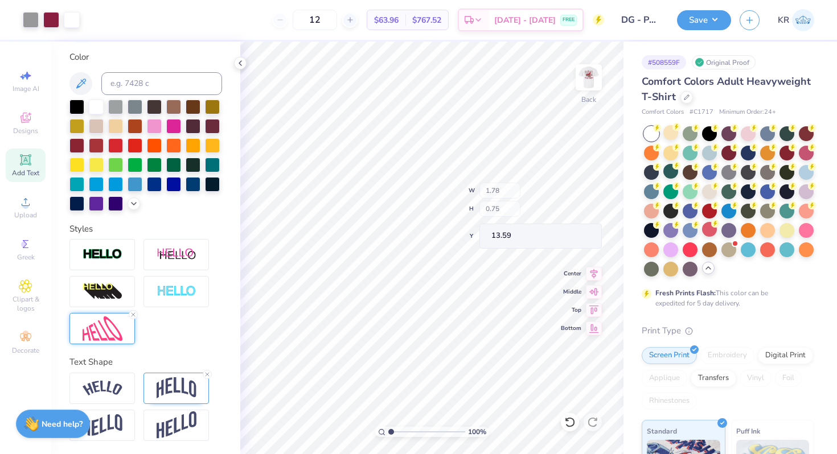
type input "13.59"
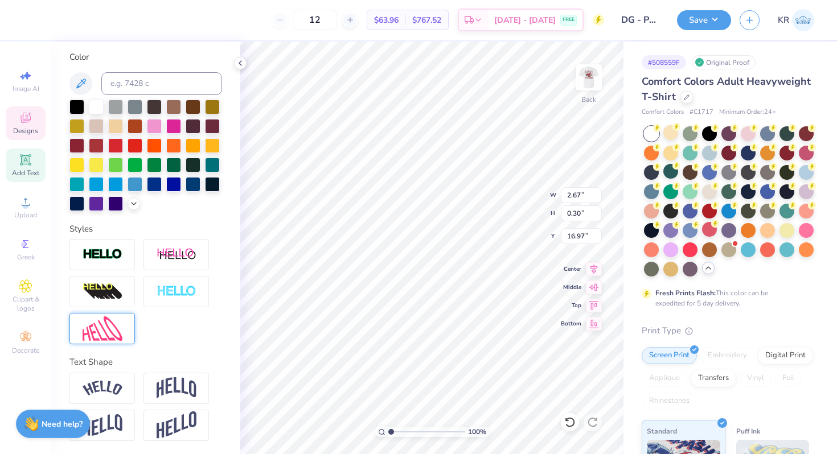
type input "16.97"
type input "8.68"
type input "5.21"
type input "12.06"
type input "5.47"
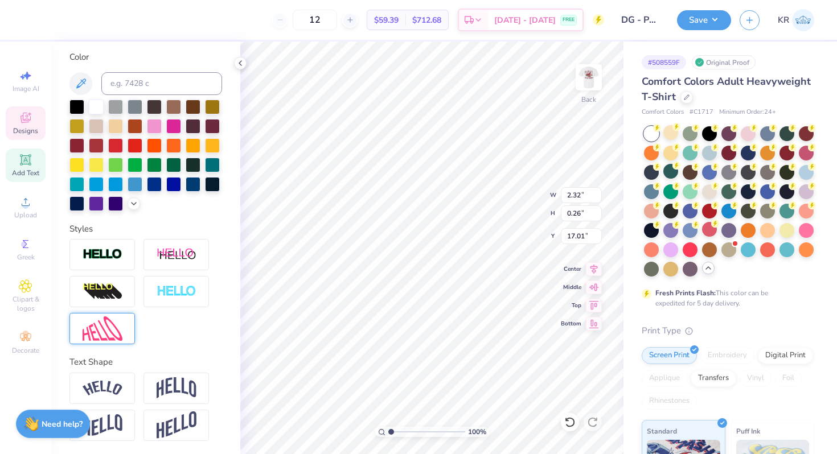
type input "0.62"
type input "15.98"
type input "5.46"
type input "2.86"
type input "3.00"
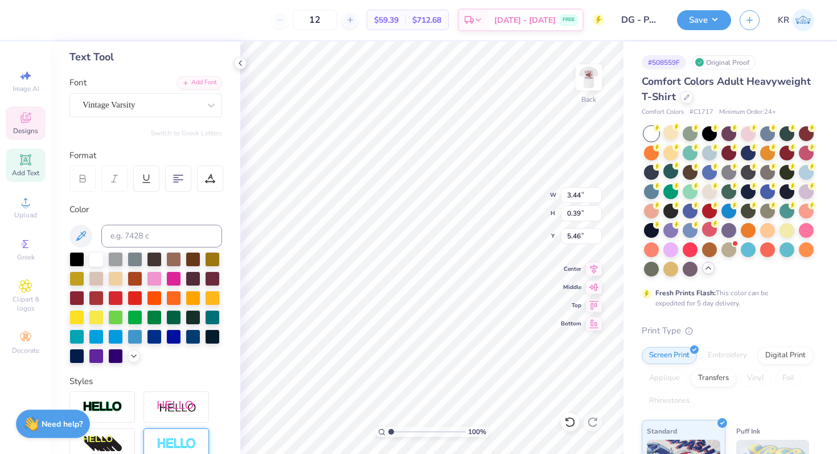
scroll to position [0, 0]
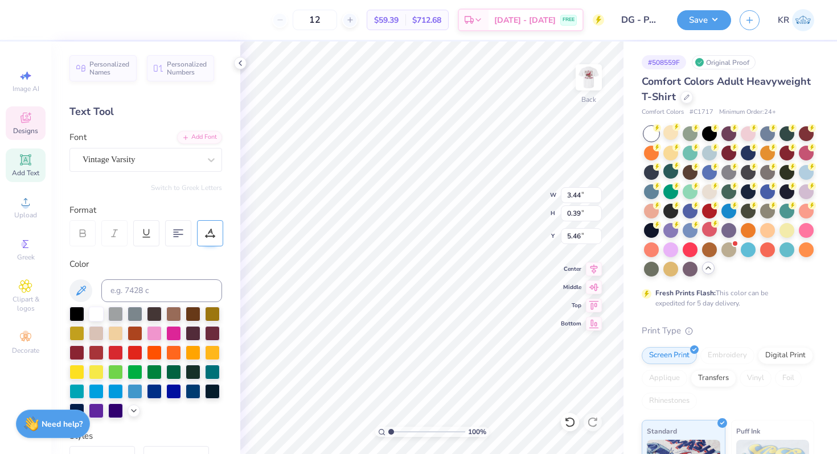
click at [215, 231] on icon at bounding box center [210, 233] width 10 height 10
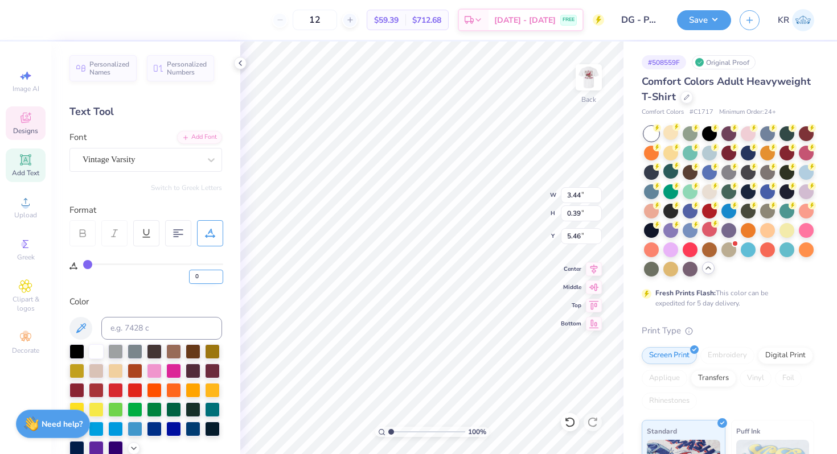
click at [204, 273] on input "0" at bounding box center [206, 277] width 34 height 14
type input "5"
type input "3.78"
type input "0.40"
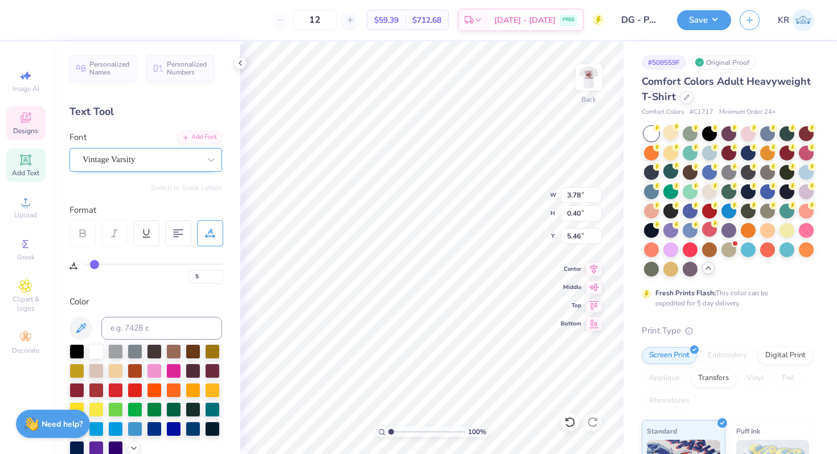
click at [144, 165] on div "Vintage Varsity" at bounding box center [141, 160] width 120 height 18
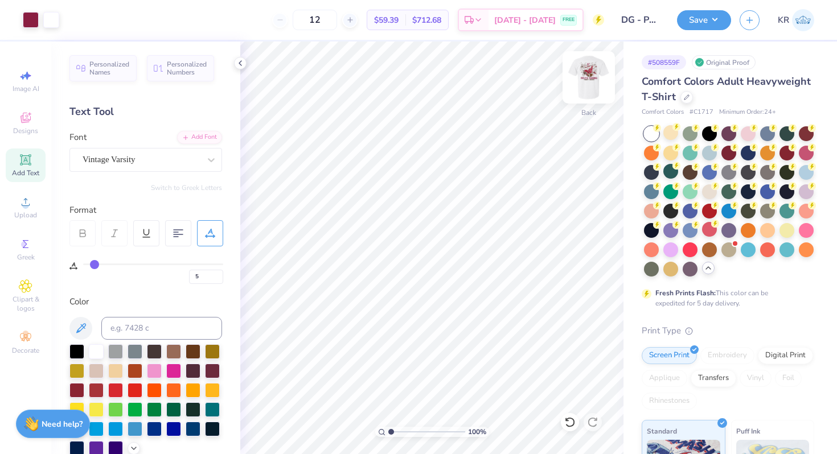
click at [581, 104] on div "Back" at bounding box center [589, 84] width 26 height 40
type input "0"
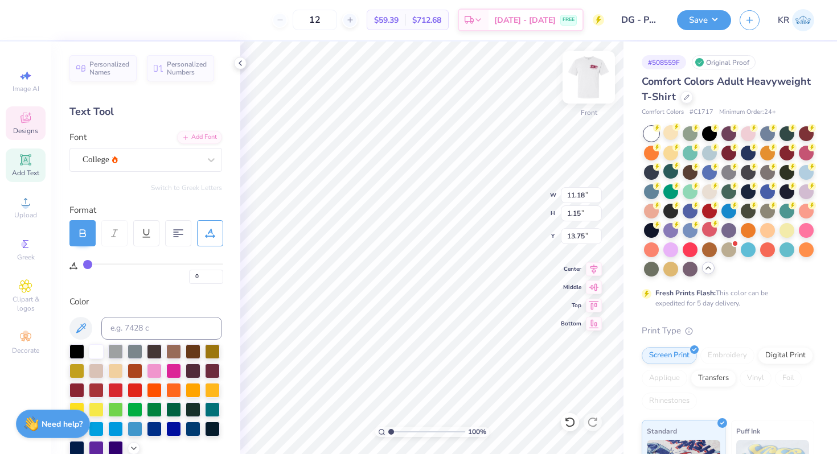
click at [584, 95] on img at bounding box center [589, 78] width 46 height 46
type input "5"
click at [109, 168] on div "Vintage Varsity" at bounding box center [145, 160] width 153 height 24
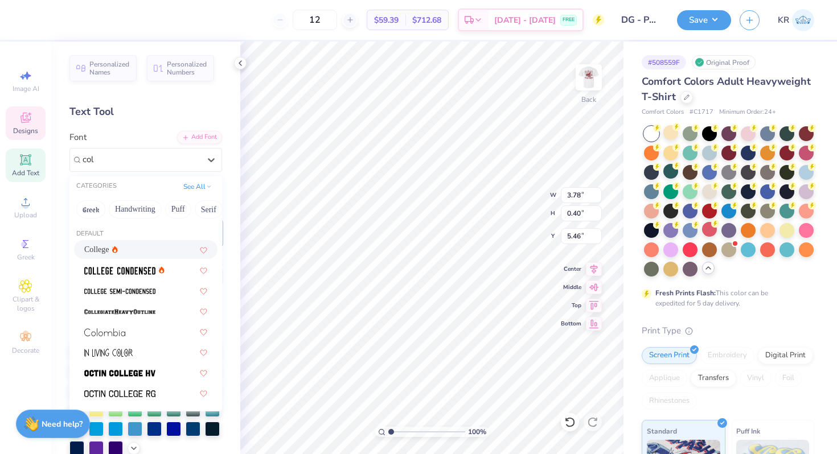
click at [90, 253] on span "College" at bounding box center [96, 250] width 25 height 12
type input "col"
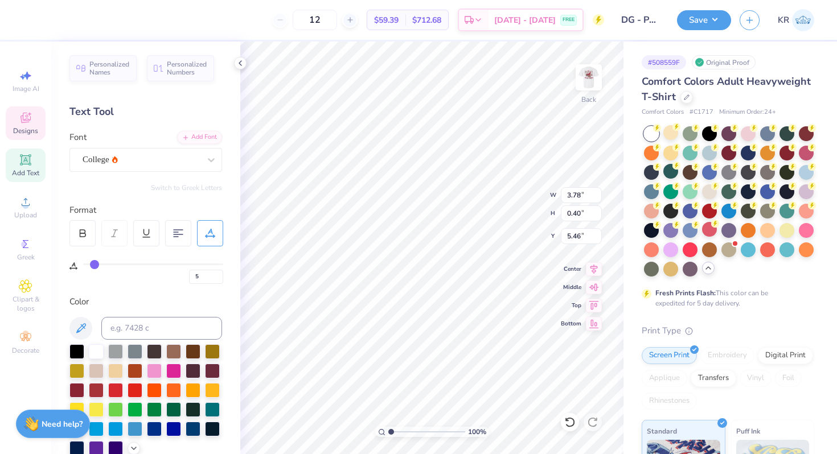
type input "3.95"
type input "5.45"
type input "5.57"
click at [77, 232] on div at bounding box center [82, 233] width 26 height 26
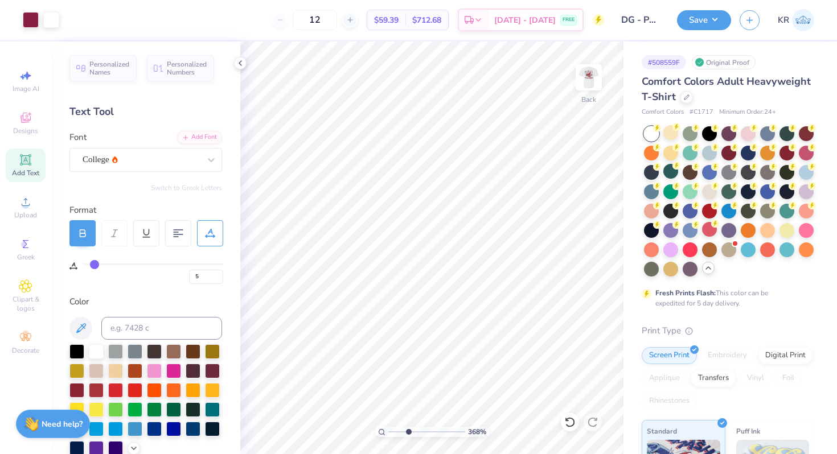
drag, startPoint x: 392, startPoint y: 431, endPoint x: 408, endPoint y: 430, distance: 16.6
click at [408, 430] on input "range" at bounding box center [426, 432] width 77 height 10
drag, startPoint x: 409, startPoint y: 431, endPoint x: 374, endPoint y: 431, distance: 34.7
type input "1"
click at [388, 431] on input "range" at bounding box center [426, 432] width 77 height 10
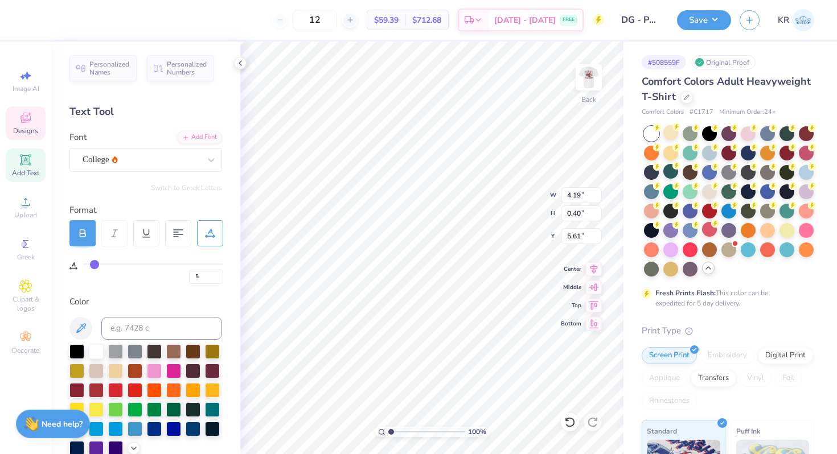
type input "5.61"
type input "4.64"
type input "0.44"
type input "5.60"
type input "4.86"
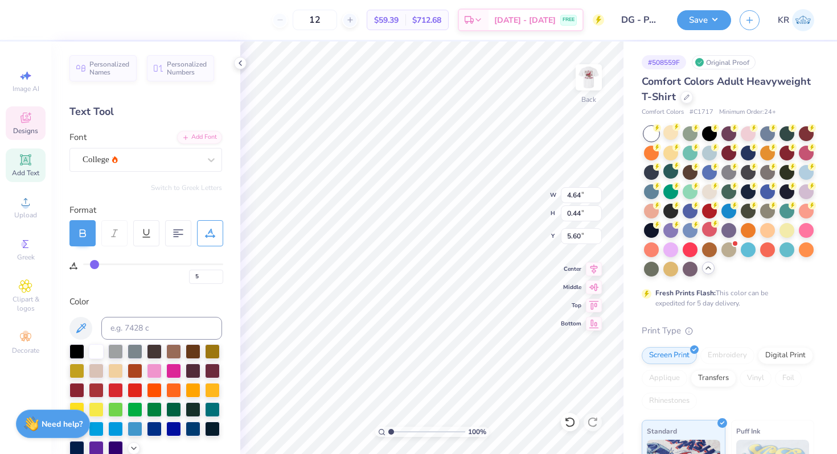
type input "0.46"
type input "5.59"
click at [497, 195] on div "100 % Back W 4.86 H 0.46 Y 5.59 Center Middle Top Bottom" at bounding box center [431, 248] width 383 height 413
type input "4.66"
type input "2.61"
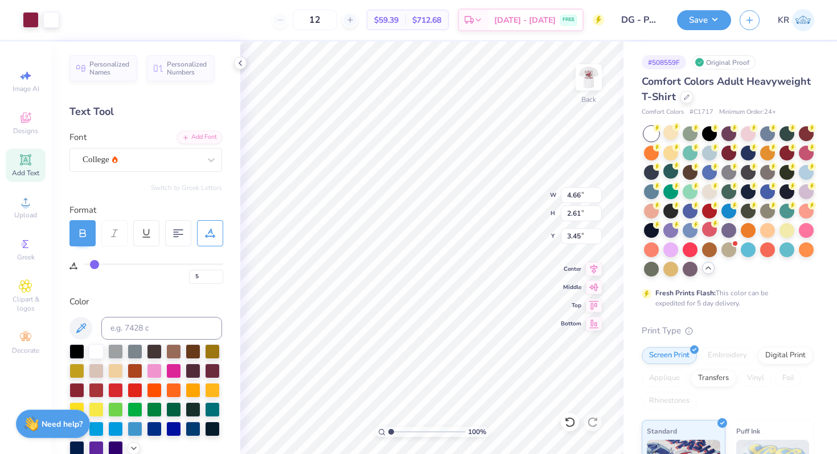
type input "3.00"
click at [582, 97] on img at bounding box center [589, 78] width 46 height 46
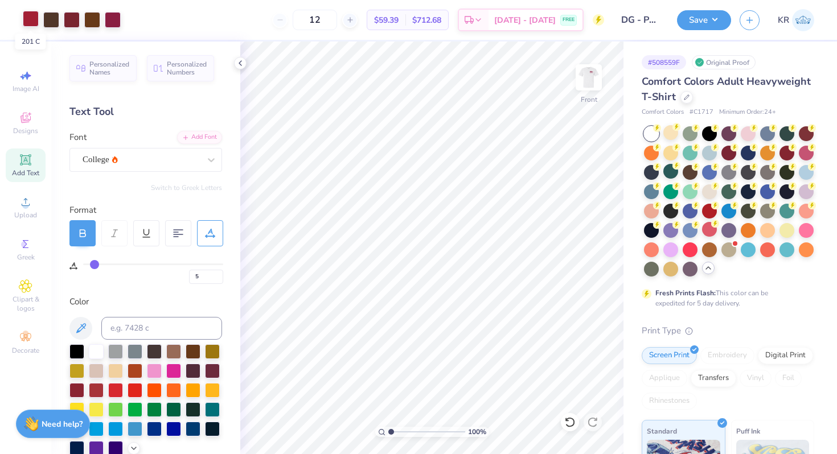
click at [26, 22] on div at bounding box center [31, 19] width 16 height 16
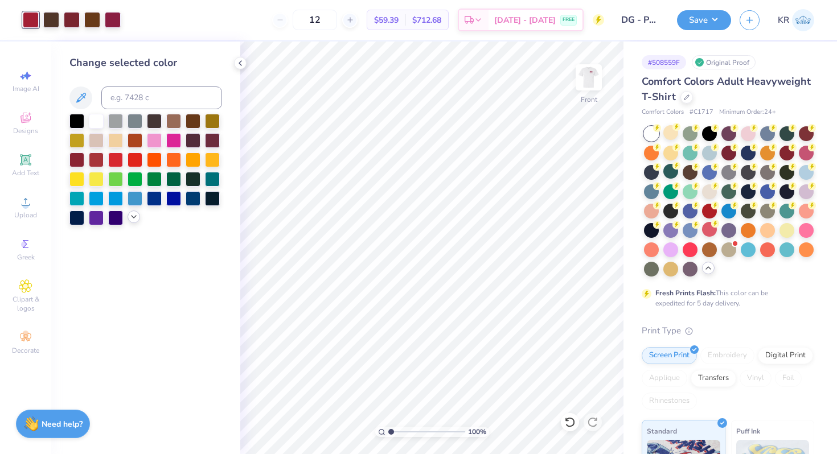
click at [134, 215] on icon at bounding box center [133, 216] width 9 height 9
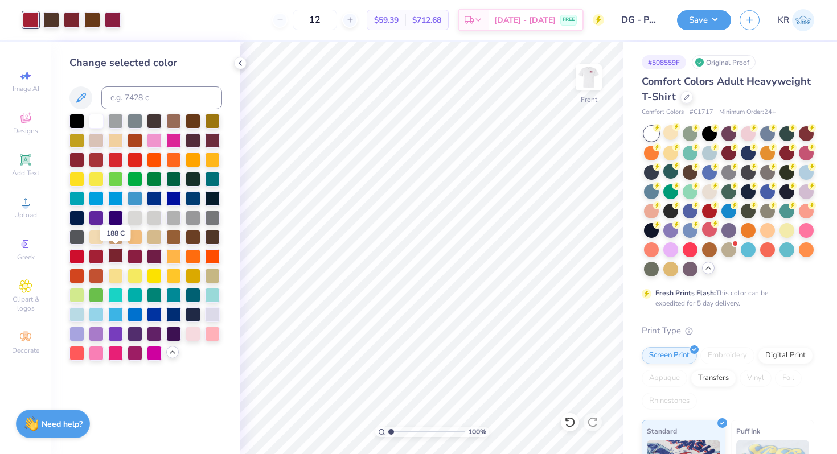
click at [115, 259] on div at bounding box center [115, 255] width 15 height 15
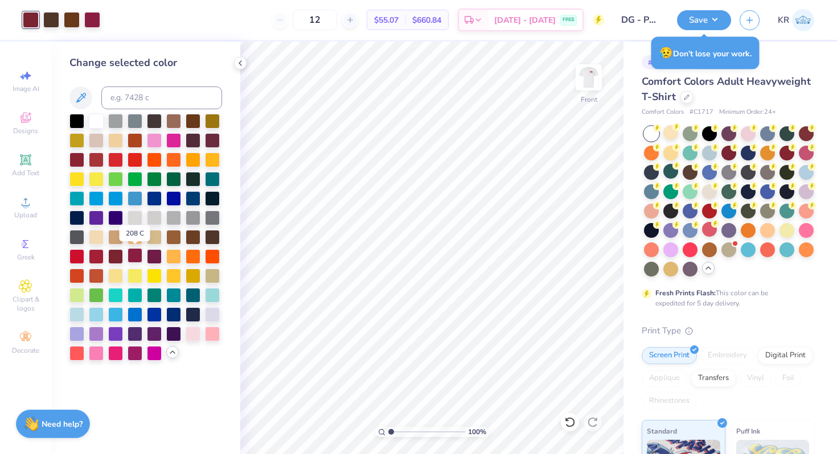
click at [135, 258] on div at bounding box center [135, 255] width 15 height 15
click at [572, 424] on icon at bounding box center [569, 422] width 11 height 11
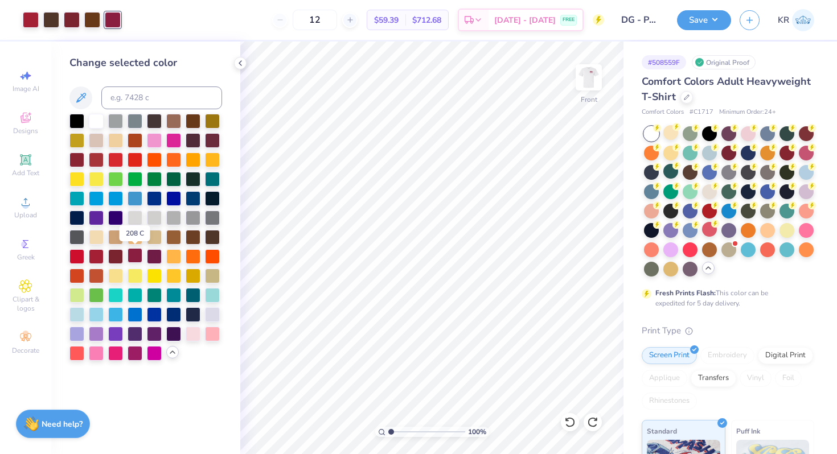
click at [132, 255] on div at bounding box center [135, 255] width 15 height 15
click at [117, 256] on div at bounding box center [115, 255] width 15 height 15
click at [28, 21] on div at bounding box center [31, 19] width 16 height 16
click at [134, 253] on div at bounding box center [135, 255] width 15 height 15
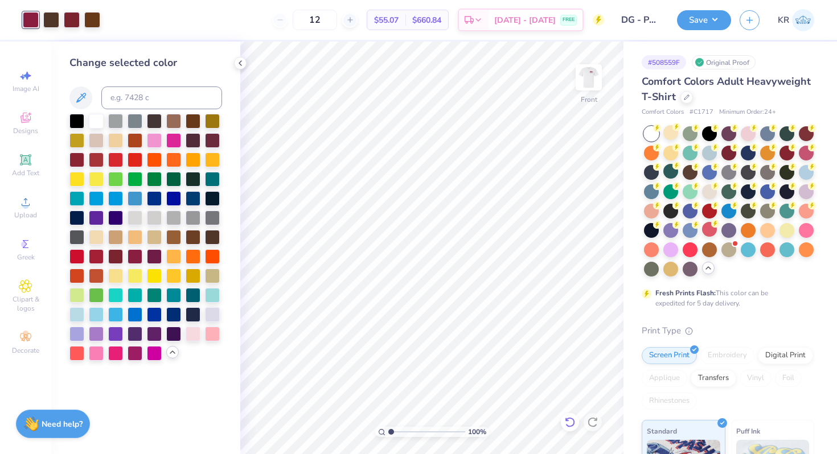
click at [566, 424] on icon at bounding box center [570, 422] width 10 height 10
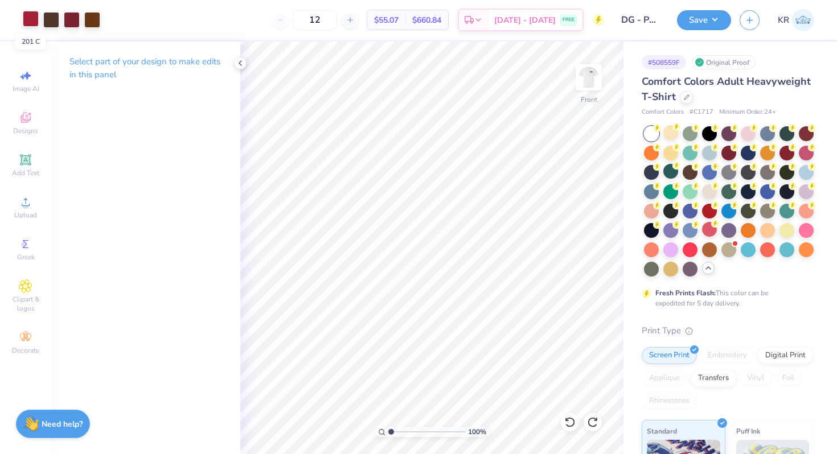
click at [27, 25] on div at bounding box center [31, 19] width 16 height 16
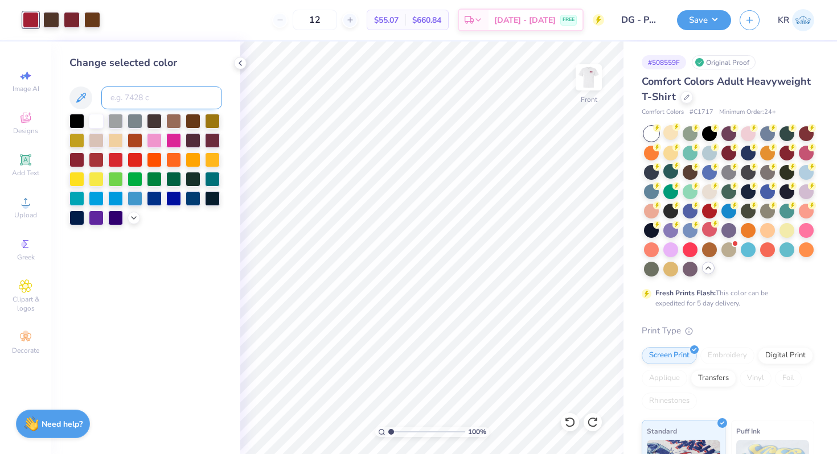
click at [120, 103] on input at bounding box center [161, 98] width 121 height 23
type input "108"
type input "208"
click at [72, 23] on div at bounding box center [72, 19] width 16 height 16
click at [130, 101] on input at bounding box center [161, 98] width 121 height 23
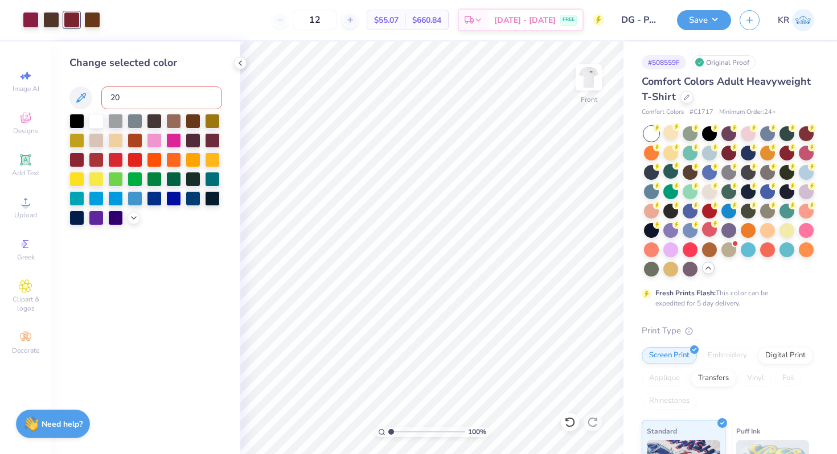
type input "208"
click at [568, 423] on icon at bounding box center [569, 422] width 11 height 11
click at [155, 143] on div at bounding box center [154, 139] width 15 height 15
click at [69, 24] on div at bounding box center [72, 19] width 16 height 16
click at [174, 143] on div at bounding box center [173, 139] width 15 height 15
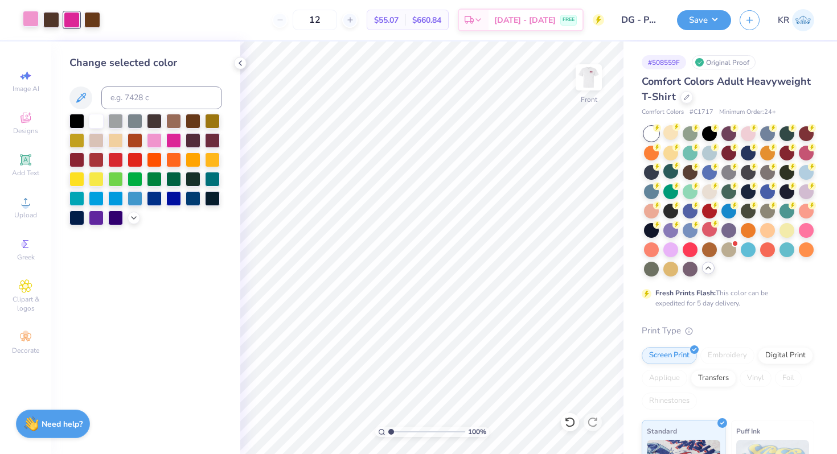
click at [30, 21] on div at bounding box center [31, 19] width 16 height 16
click at [133, 97] on input at bounding box center [161, 98] width 121 height 23
type input "208"
click at [68, 23] on div at bounding box center [72, 19] width 16 height 16
click at [120, 96] on input at bounding box center [161, 98] width 121 height 23
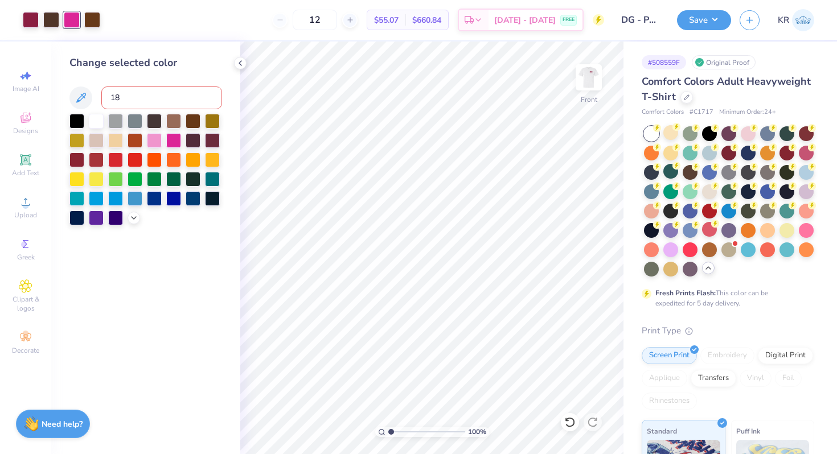
type input "188"
click at [573, 423] on icon at bounding box center [569, 422] width 11 height 11
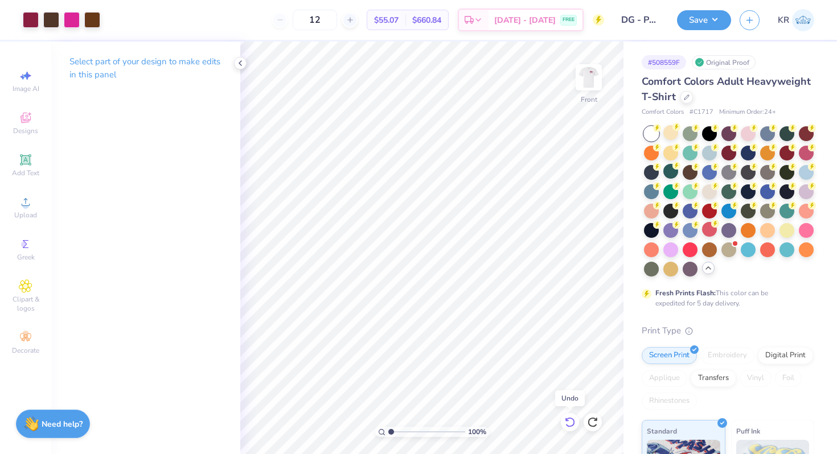
click at [573, 423] on icon at bounding box center [569, 422] width 11 height 11
click at [73, 18] on div at bounding box center [72, 19] width 16 height 16
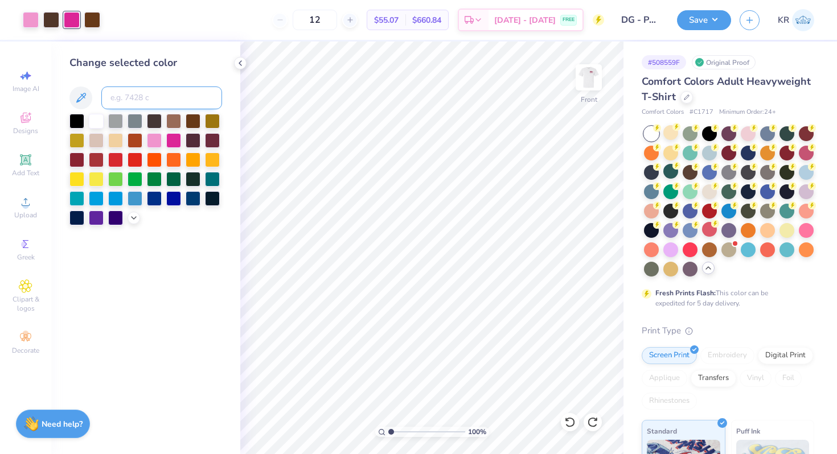
click at [130, 101] on input at bounding box center [161, 98] width 121 height 23
type input "208"
click at [33, 22] on div at bounding box center [31, 19] width 16 height 16
click at [123, 98] on input at bounding box center [161, 98] width 121 height 23
type input "108"
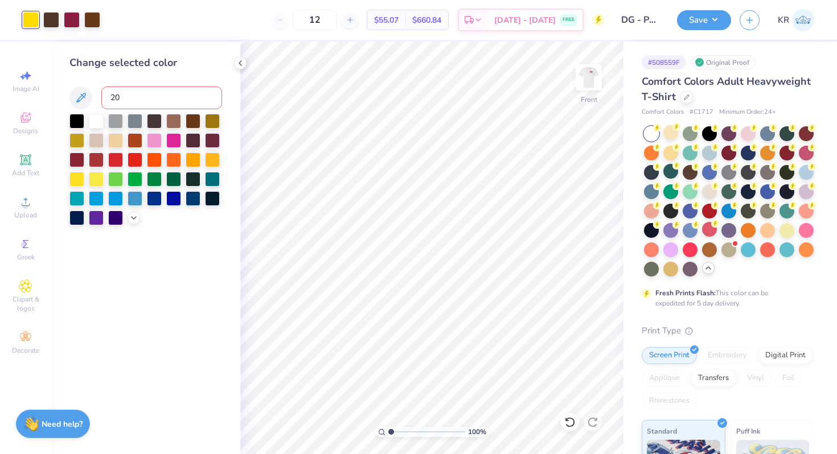
type input "2"
type input "188"
click at [567, 423] on icon at bounding box center [569, 422] width 11 height 11
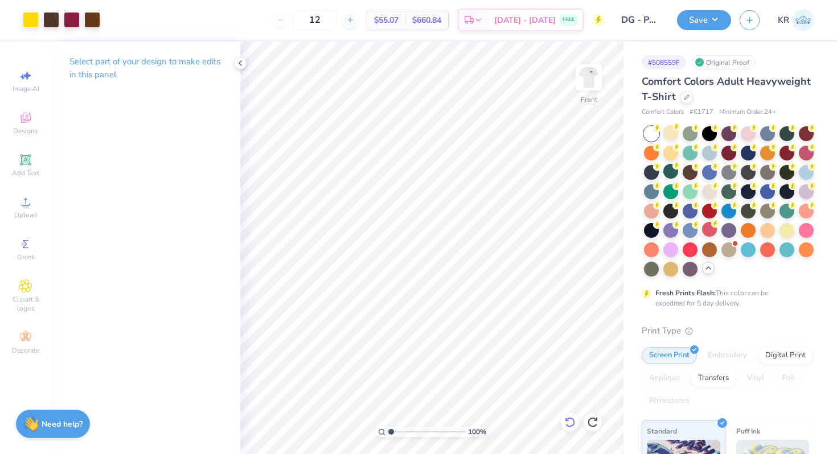
click at [567, 423] on icon at bounding box center [569, 422] width 11 height 11
click at [568, 424] on icon at bounding box center [569, 422] width 11 height 11
click at [568, 419] on icon at bounding box center [570, 422] width 10 height 10
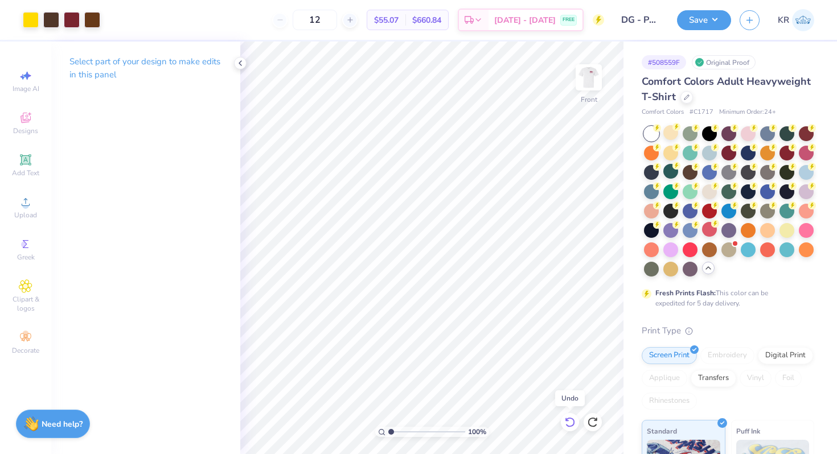
click at [568, 419] on icon at bounding box center [570, 422] width 10 height 10
click at [24, 19] on div at bounding box center [31, 19] width 16 height 16
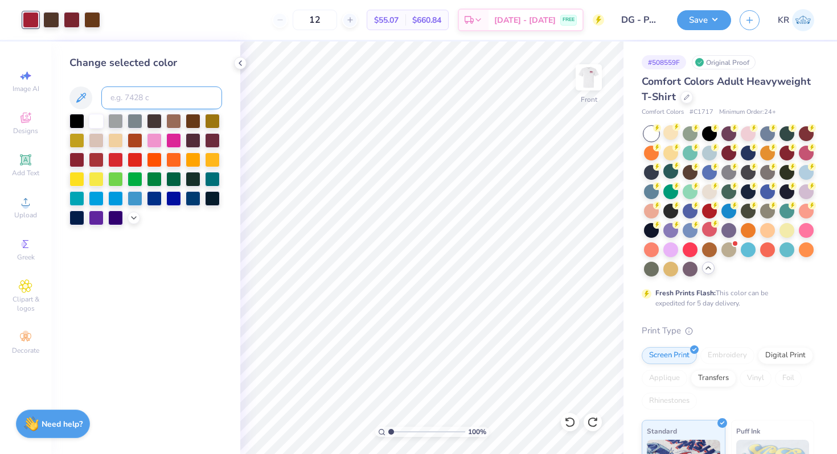
click at [121, 101] on input at bounding box center [161, 98] width 121 height 23
type input "208"
click at [74, 23] on div at bounding box center [72, 19] width 16 height 16
click at [134, 219] on icon at bounding box center [133, 216] width 9 height 9
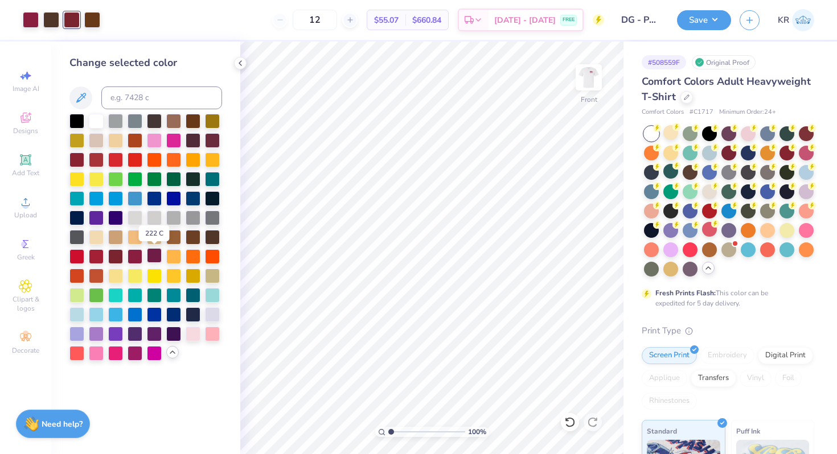
click at [155, 254] on div at bounding box center [154, 255] width 15 height 15
click at [210, 137] on div at bounding box center [212, 139] width 15 height 15
click at [212, 141] on div at bounding box center [212, 139] width 15 height 15
click at [174, 191] on div at bounding box center [173, 197] width 15 height 15
click at [213, 141] on div at bounding box center [212, 139] width 15 height 15
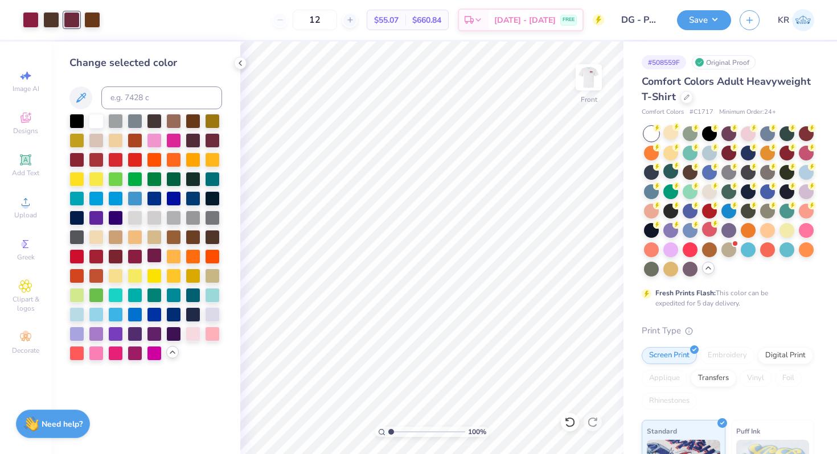
click at [153, 260] on div at bounding box center [154, 255] width 15 height 15
click at [138, 259] on div at bounding box center [135, 255] width 15 height 15
click at [565, 420] on icon at bounding box center [569, 422] width 11 height 11
click at [118, 260] on div at bounding box center [115, 255] width 15 height 15
click at [75, 23] on div at bounding box center [72, 19] width 16 height 16
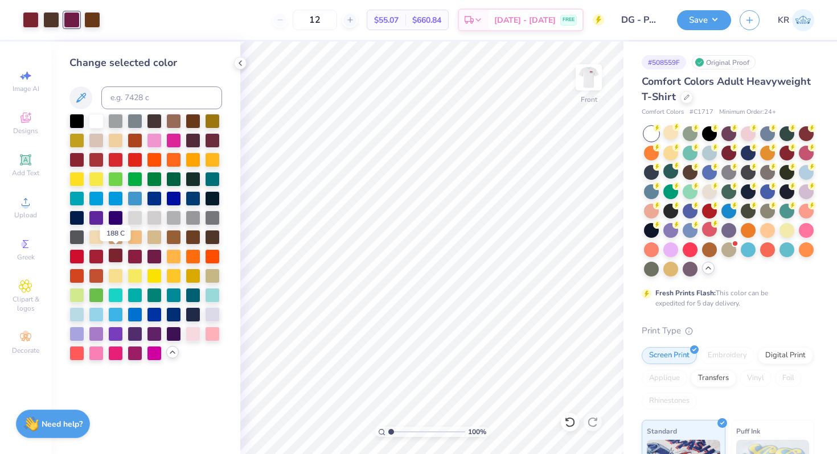
click at [121, 255] on div at bounding box center [115, 255] width 15 height 15
click at [573, 425] on icon at bounding box center [570, 422] width 10 height 10
click at [76, 22] on div at bounding box center [72, 19] width 16 height 16
click at [137, 101] on input at bounding box center [161, 98] width 121 height 23
type input "208"
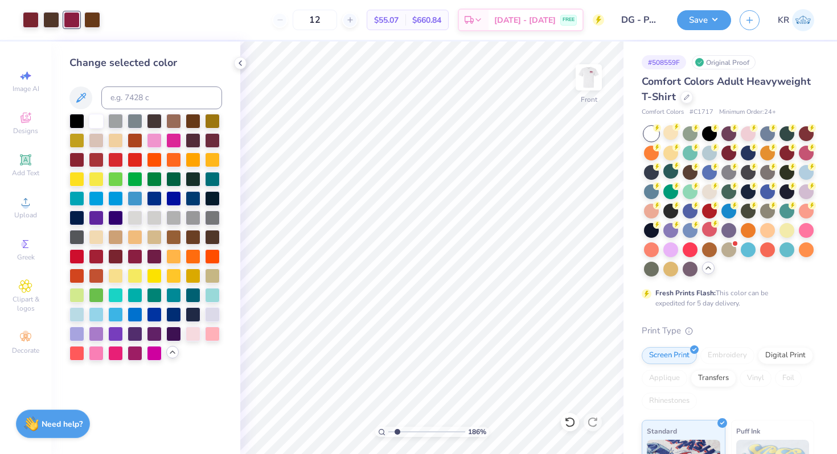
type input "1.86"
click at [397, 431] on input "range" at bounding box center [426, 432] width 77 height 10
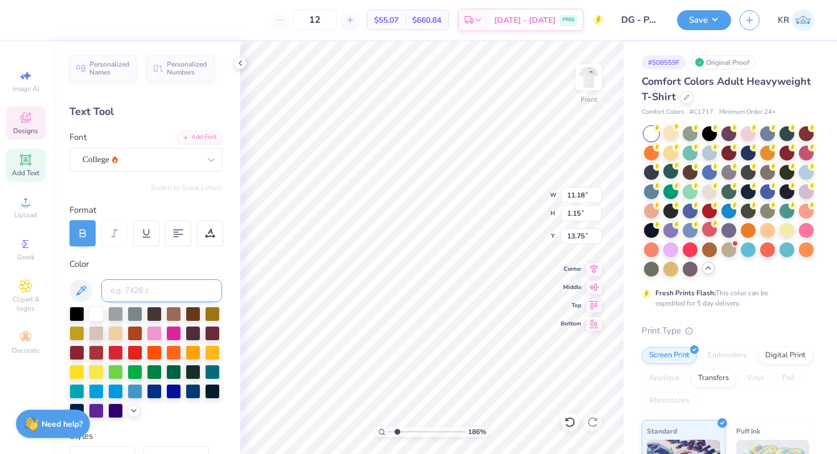
click at [161, 287] on input at bounding box center [161, 291] width 121 height 23
type input "208"
drag, startPoint x: 398, startPoint y: 433, endPoint x: 381, endPoint y: 432, distance: 17.1
type input "1"
click at [388, 432] on input "range" at bounding box center [426, 432] width 77 height 10
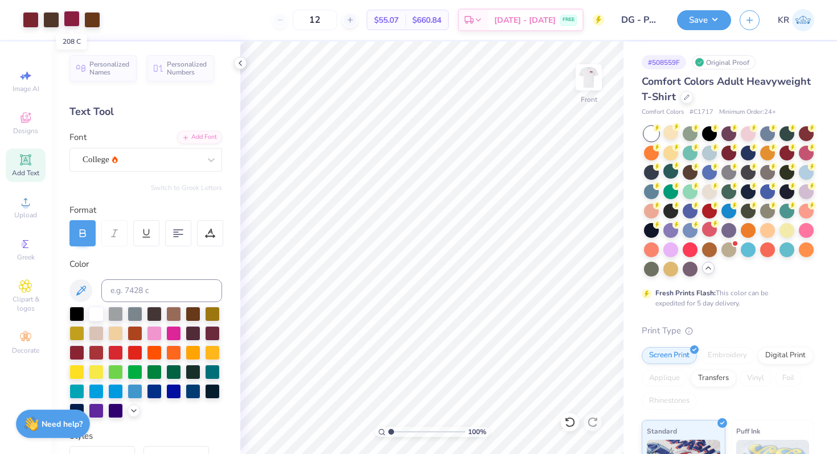
click at [70, 23] on div at bounding box center [72, 19] width 16 height 16
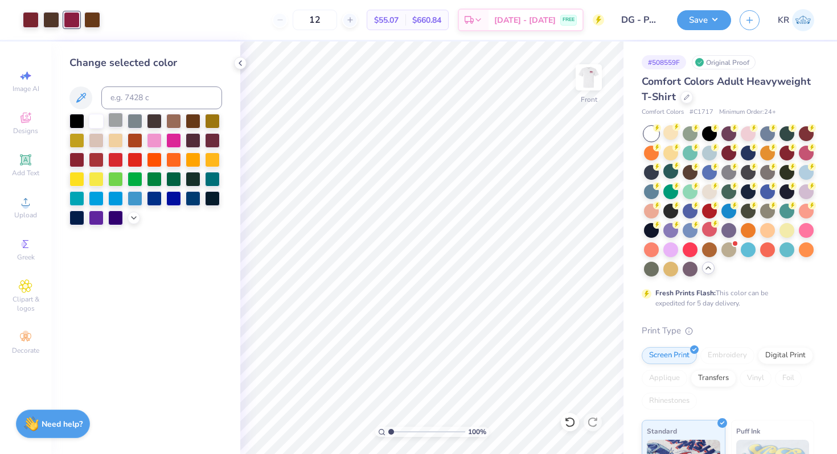
click at [116, 124] on div at bounding box center [115, 120] width 15 height 15
click at [34, 20] on div at bounding box center [31, 19] width 16 height 16
click at [127, 101] on input at bounding box center [161, 98] width 121 height 23
type input "208"
click at [75, 21] on div at bounding box center [72, 19] width 16 height 16
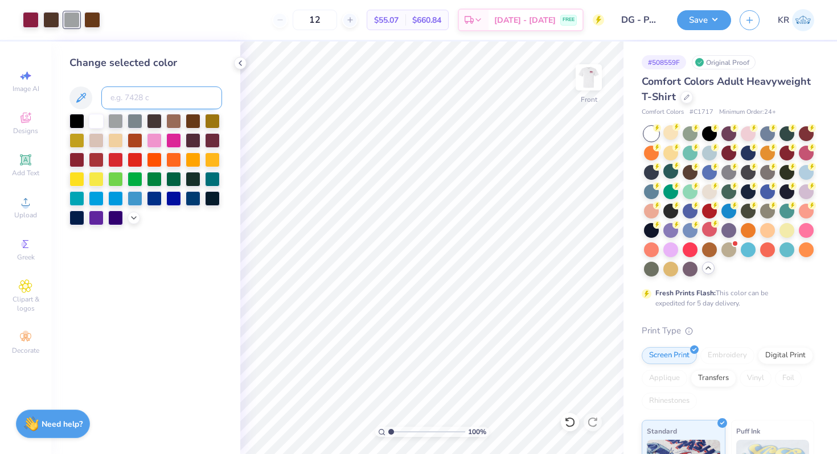
click at [125, 100] on input at bounding box center [161, 98] width 121 height 23
type input "209"
click at [137, 144] on div at bounding box center [135, 139] width 15 height 15
click at [32, 19] on div at bounding box center [31, 19] width 16 height 16
click at [137, 95] on input at bounding box center [161, 98] width 121 height 23
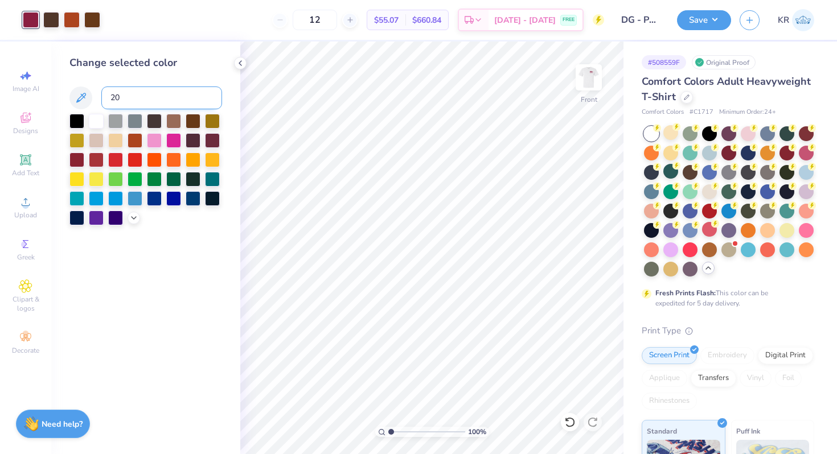
type input "209"
click at [75, 22] on div at bounding box center [72, 19] width 16 height 16
click at [122, 103] on input at bounding box center [161, 98] width 121 height 23
type input "208"
type input "158"
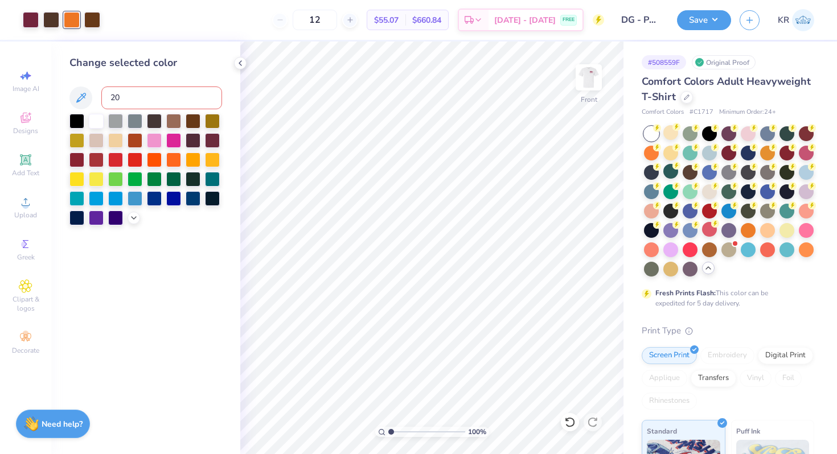
type input "208"
click at [135, 140] on div at bounding box center [135, 139] width 15 height 15
click at [36, 23] on div at bounding box center [31, 19] width 16 height 16
click at [138, 97] on input at bounding box center [161, 98] width 121 height 23
type input "209"
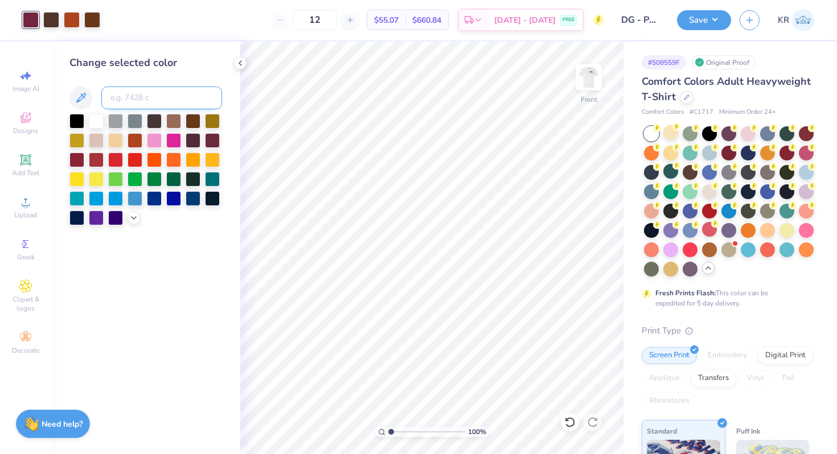
click at [130, 96] on input at bounding box center [161, 98] width 121 height 23
type input "209"
click at [65, 21] on div at bounding box center [72, 19] width 16 height 16
click at [130, 100] on input at bounding box center [161, 98] width 121 height 23
type input "208"
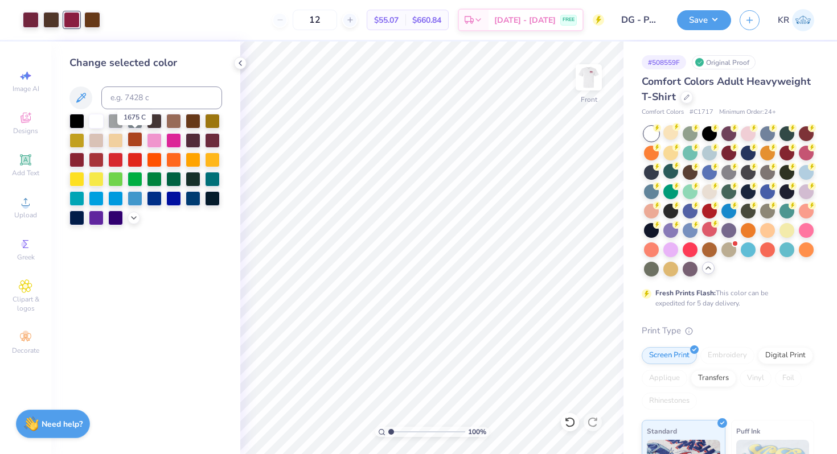
click at [136, 143] on div at bounding box center [135, 139] width 15 height 15
click at [136, 216] on icon at bounding box center [133, 216] width 9 height 9
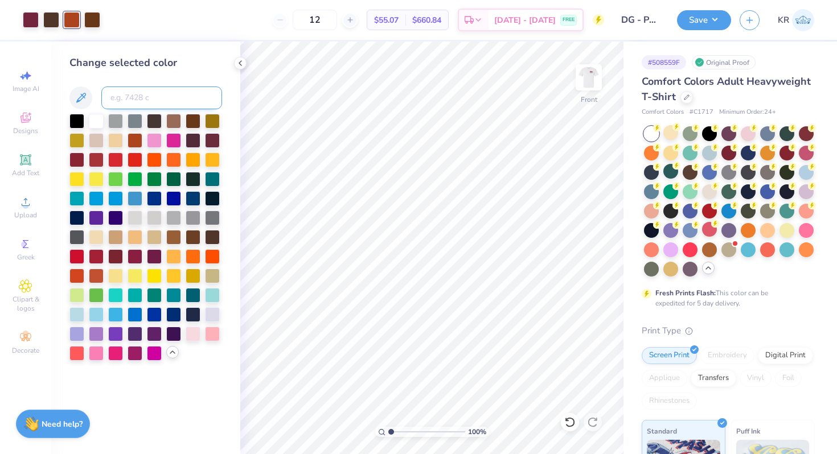
click at [142, 104] on input at bounding box center [161, 98] width 121 height 23
type input "1665"
click at [162, 97] on input at bounding box center [161, 98] width 121 height 23
type input "174"
click at [26, 24] on div at bounding box center [31, 19] width 16 height 16
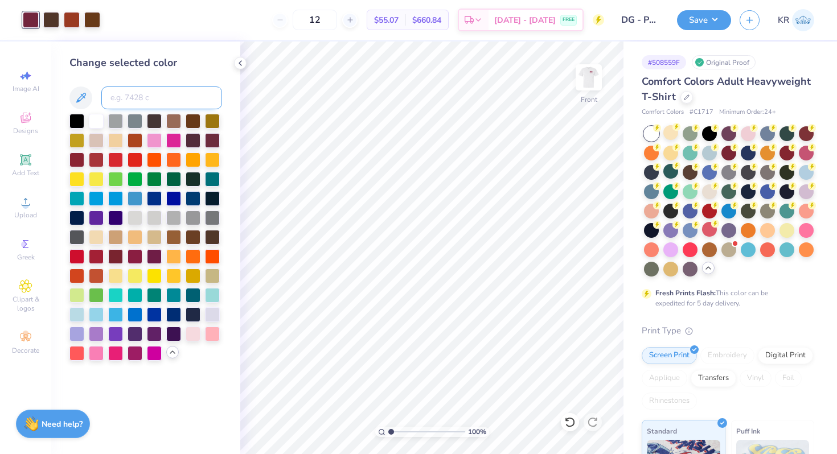
click at [125, 102] on input at bounding box center [161, 98] width 121 height 23
type input "208"
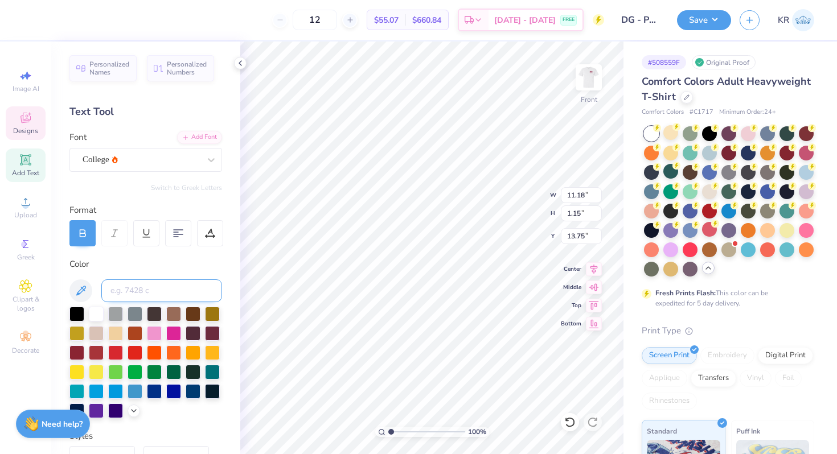
click at [156, 288] on input at bounding box center [161, 291] width 121 height 23
type input "208"
click at [134, 286] on input at bounding box center [161, 291] width 121 height 23
type input "208"
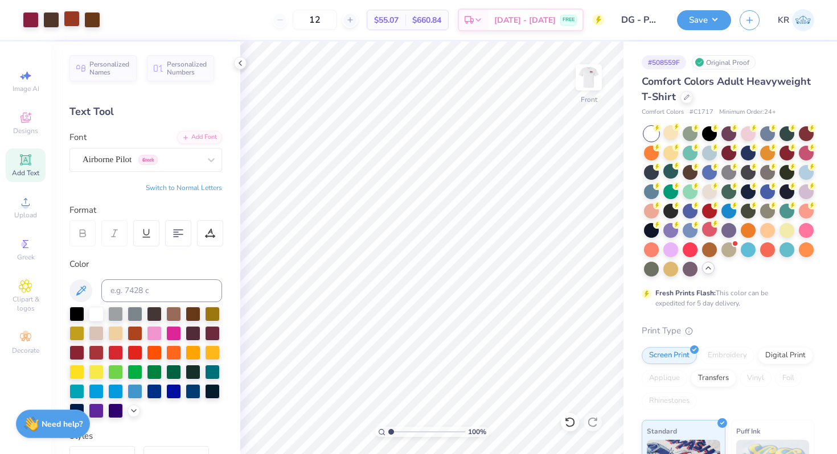
click at [73, 19] on div at bounding box center [72, 19] width 16 height 16
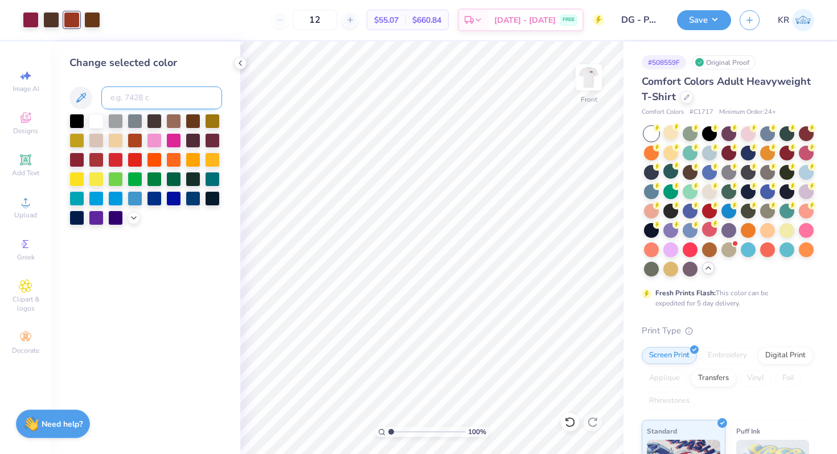
click at [127, 103] on input at bounding box center [161, 98] width 121 height 23
type input "160"
type input "159"
click at [170, 101] on input at bounding box center [161, 98] width 121 height 23
type input "158"
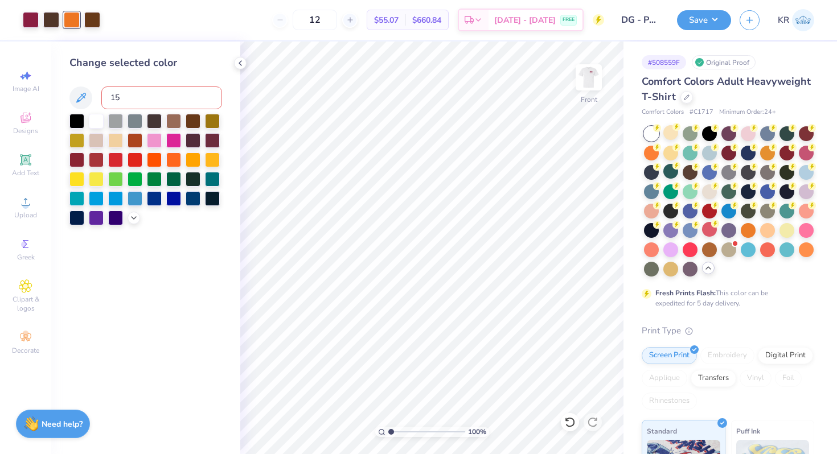
type input "159"
click at [171, 108] on input at bounding box center [161, 98] width 121 height 23
type input "166"
type input "167"
type input "160"
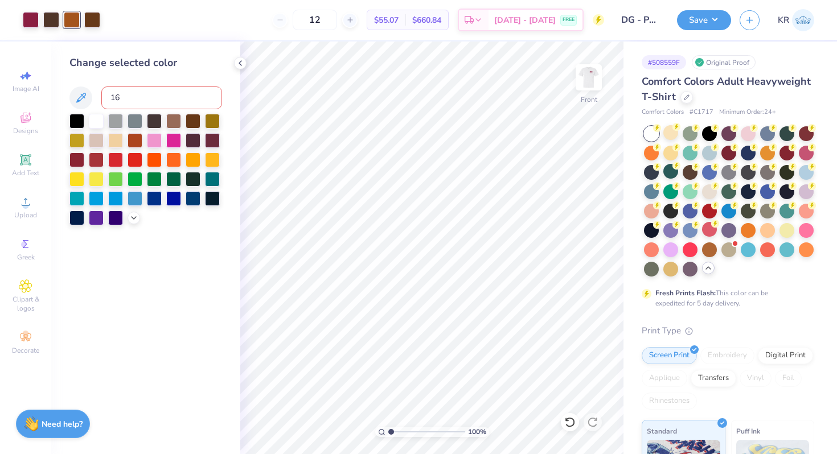
type input "167"
click at [591, 94] on img at bounding box center [589, 78] width 46 height 46
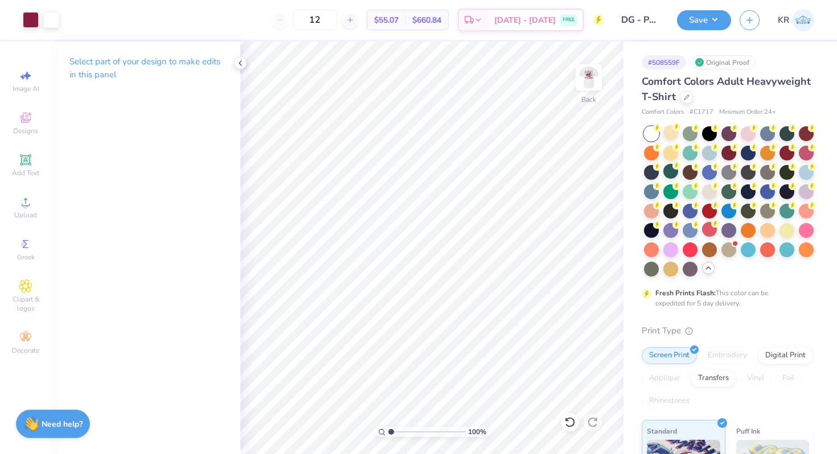
click at [591, 89] on img at bounding box center [588, 77] width 23 height 23
click at [588, 87] on img at bounding box center [589, 78] width 46 height 46
click at [584, 93] on img at bounding box center [589, 78] width 46 height 46
type input "13.05"
type input "13.99"
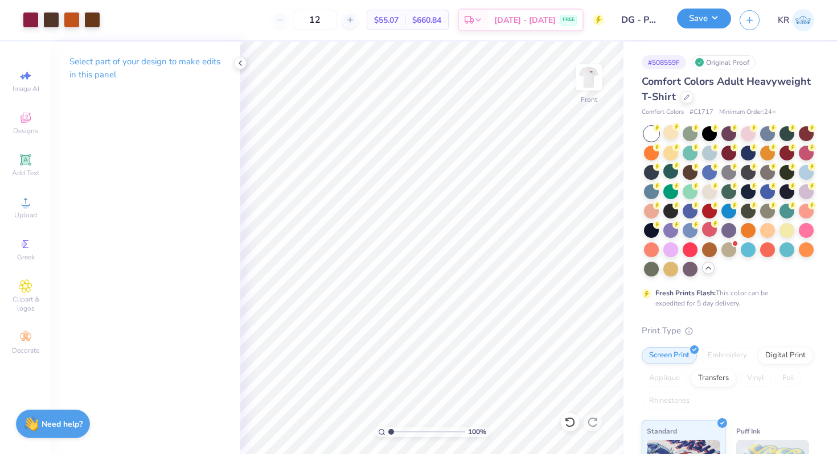
click at [712, 23] on button "Save" at bounding box center [704, 19] width 54 height 20
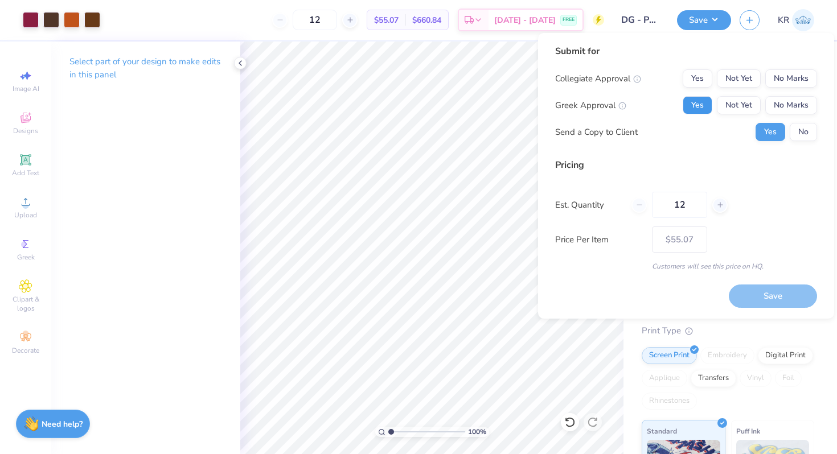
click at [700, 109] on button "Yes" at bounding box center [698, 105] width 30 height 18
click at [785, 81] on button "No Marks" at bounding box center [791, 78] width 52 height 18
click at [758, 293] on button "Save" at bounding box center [773, 296] width 88 height 23
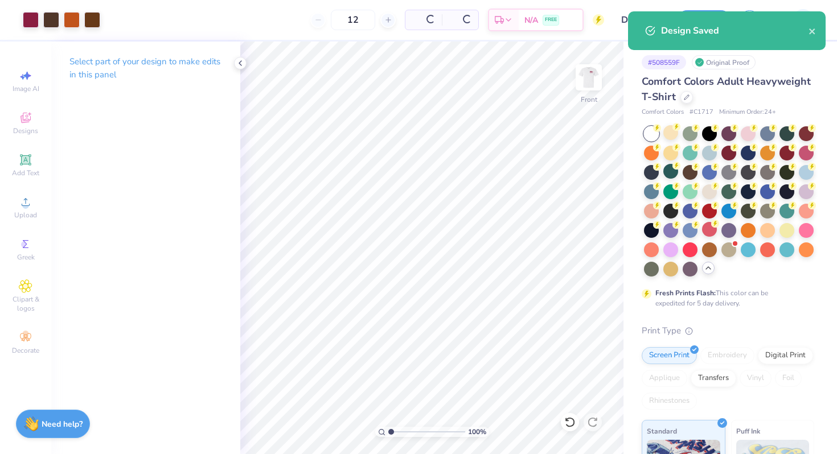
type input "$55.07"
